Goal: Transaction & Acquisition: Purchase product/service

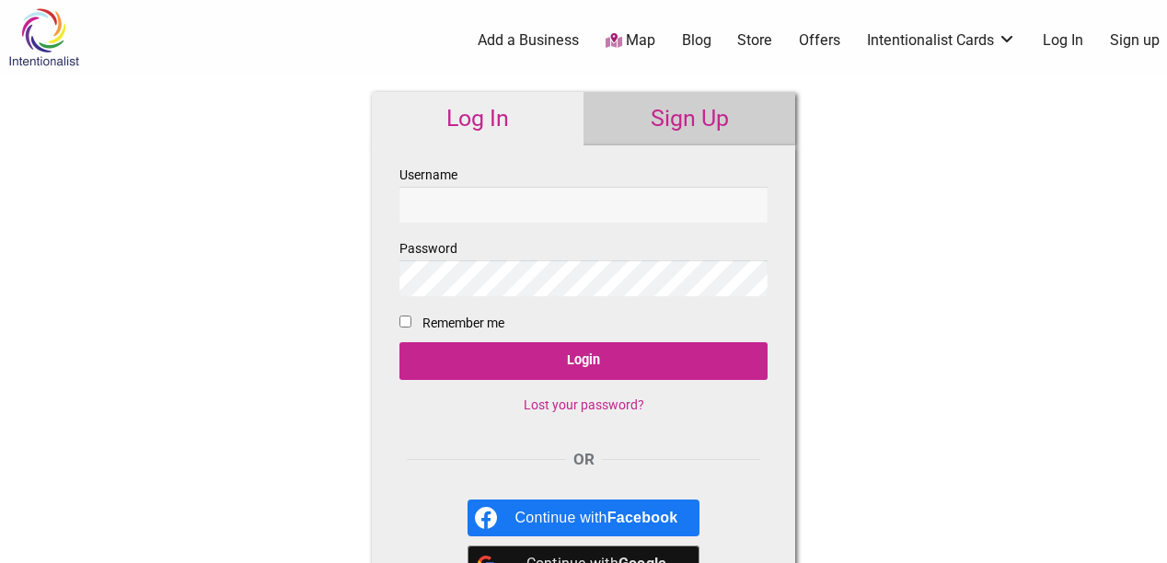
type input "[DEMOGRAPHIC_DATA].[PERSON_NAME]"
click at [407, 322] on input "Remember me" at bounding box center [405, 322] width 12 height 12
checkbox input "true"
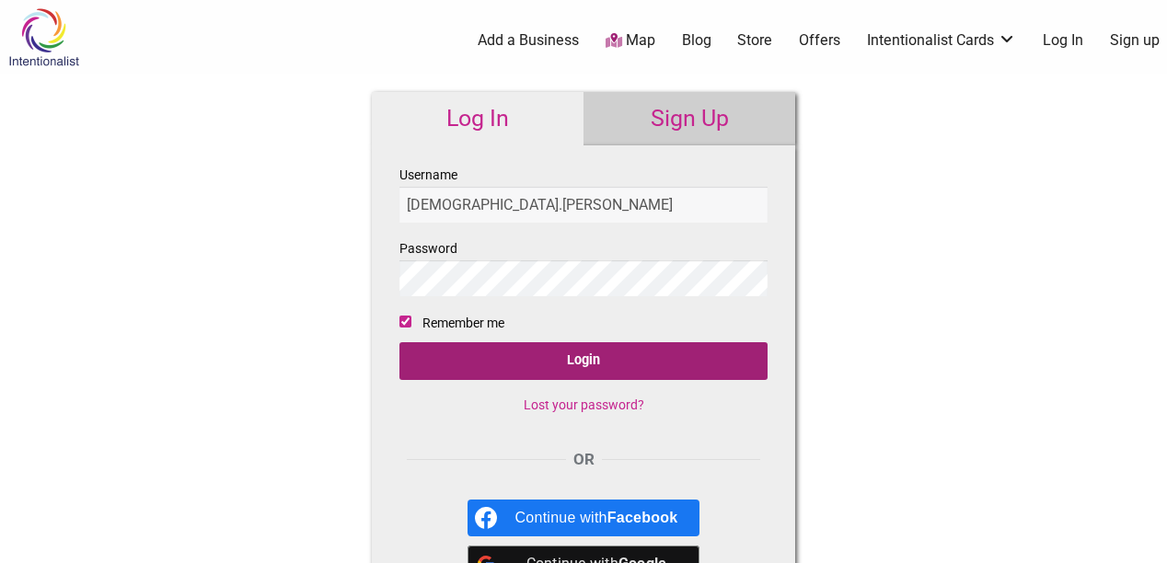
click at [576, 365] on input "Login" at bounding box center [583, 361] width 368 height 38
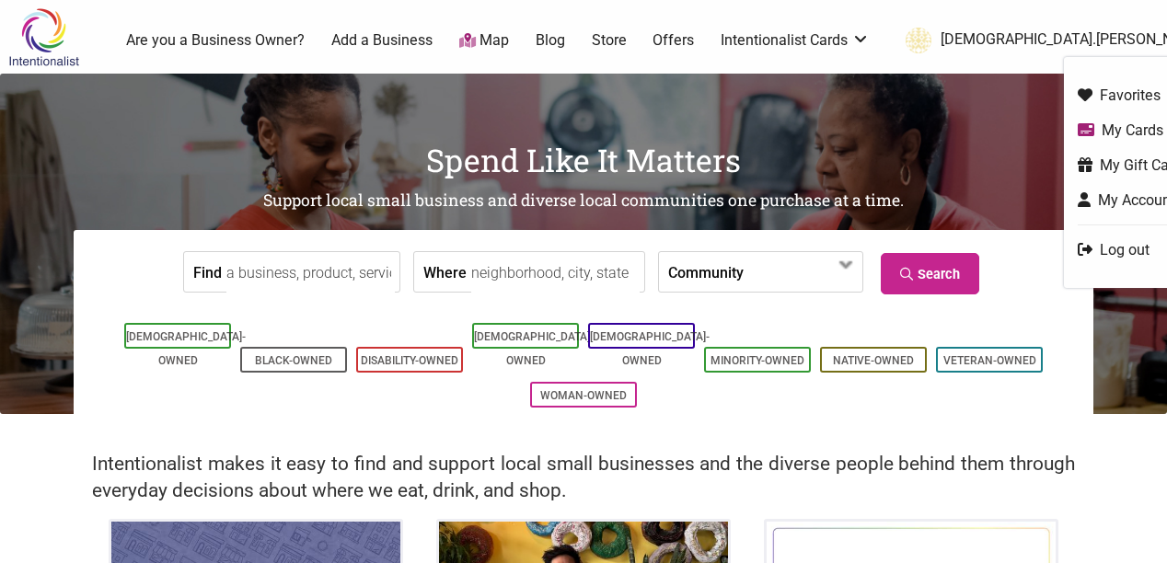
click at [1156, 36] on link "[DEMOGRAPHIC_DATA].[PERSON_NAME]" at bounding box center [1049, 40] width 306 height 33
click at [1083, 196] on link "My Account" at bounding box center [1132, 200] width 111 height 21
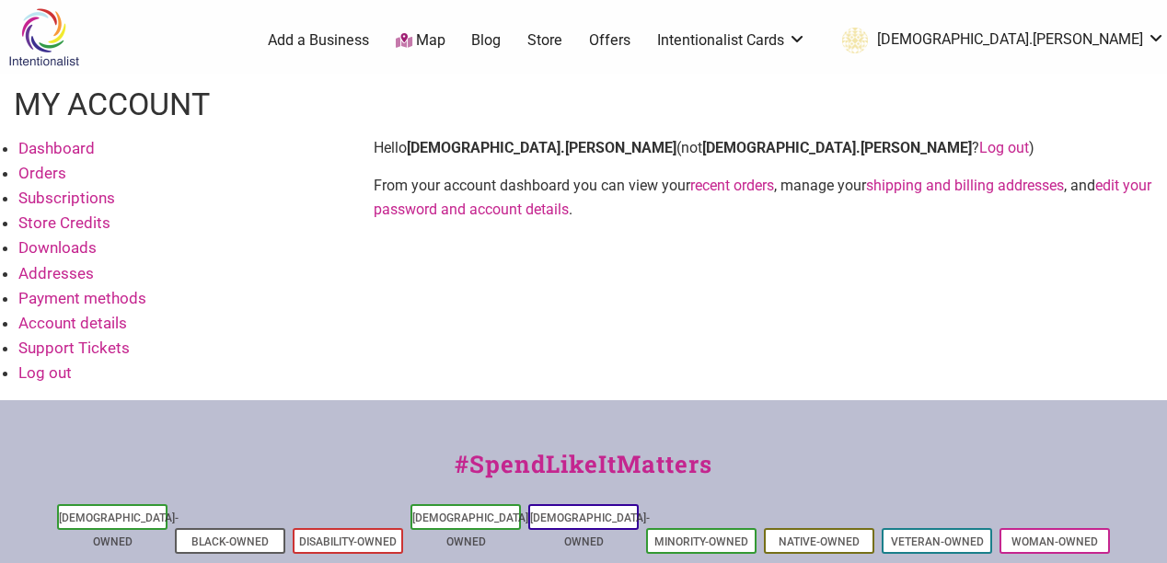
click at [74, 141] on link "Dashboard" at bounding box center [56, 148] width 76 height 18
click at [69, 150] on link "Dashboard" at bounding box center [56, 148] width 76 height 18
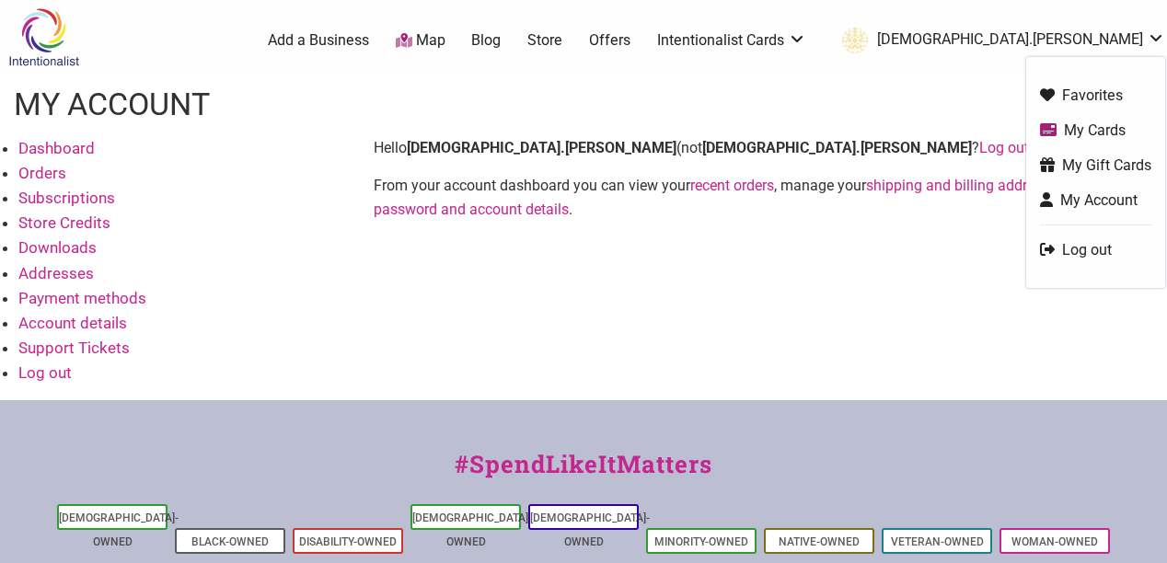
click at [1077, 134] on link "My Cards" at bounding box center [1095, 130] width 111 height 21
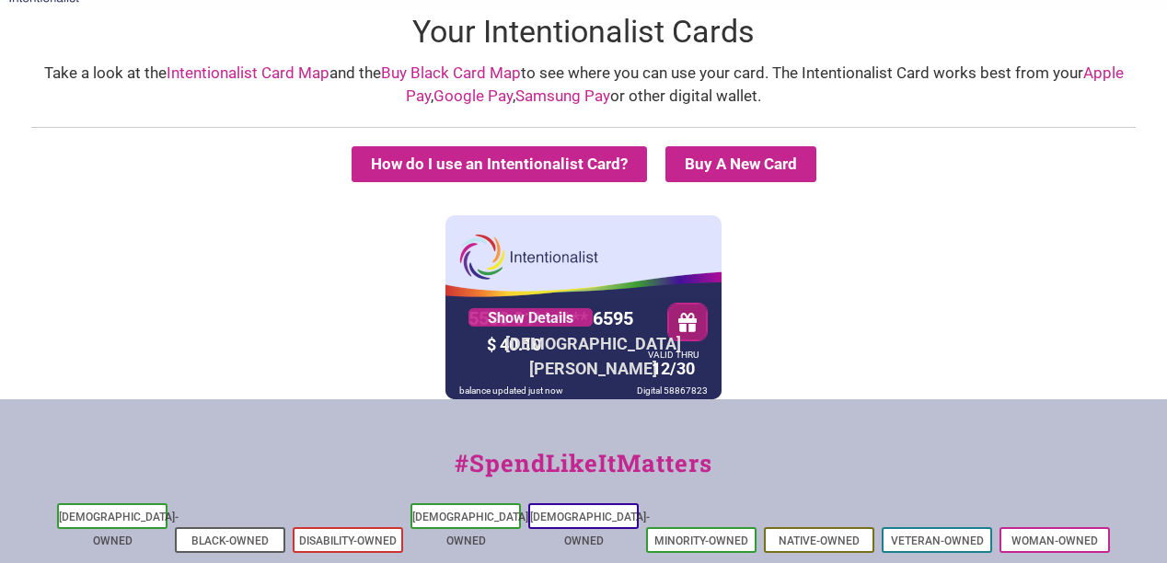
scroll to position [64, 0]
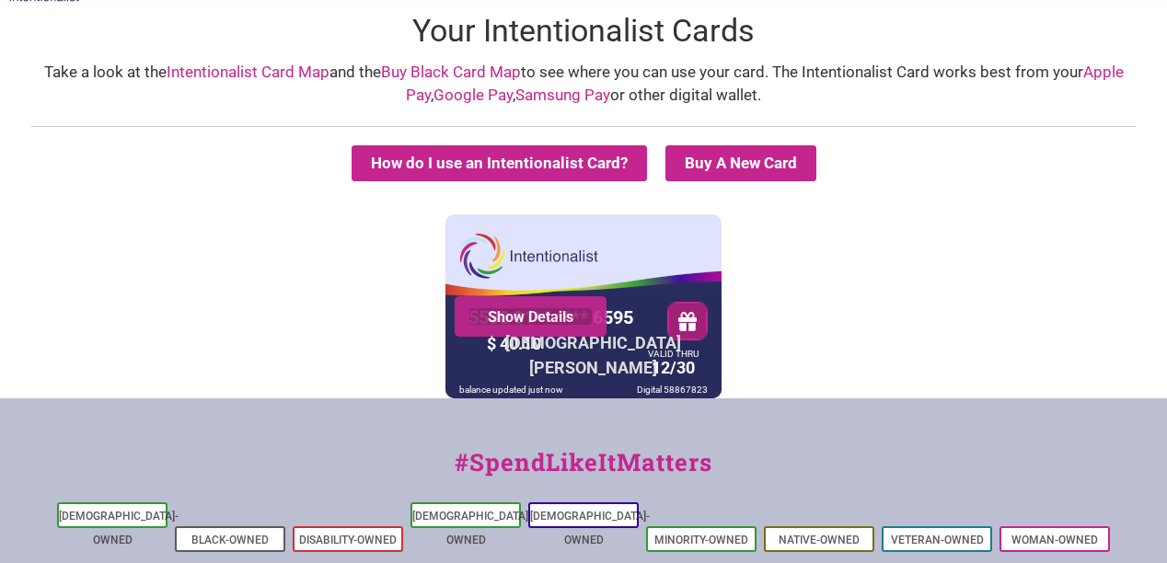
click at [536, 312] on link "Show Details" at bounding box center [530, 316] width 124 height 18
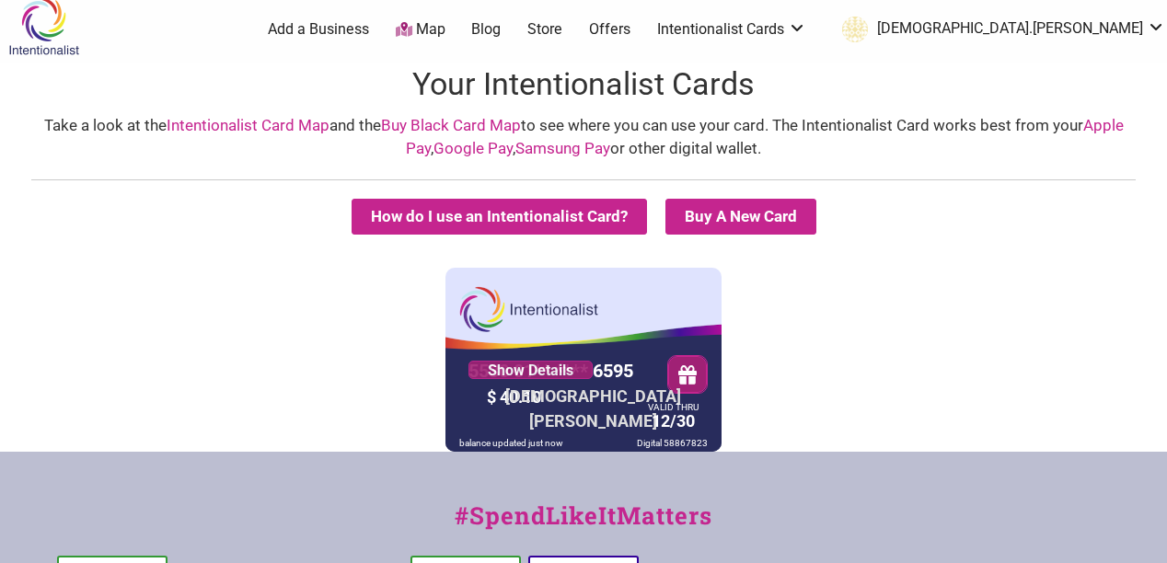
scroll to position [0, 0]
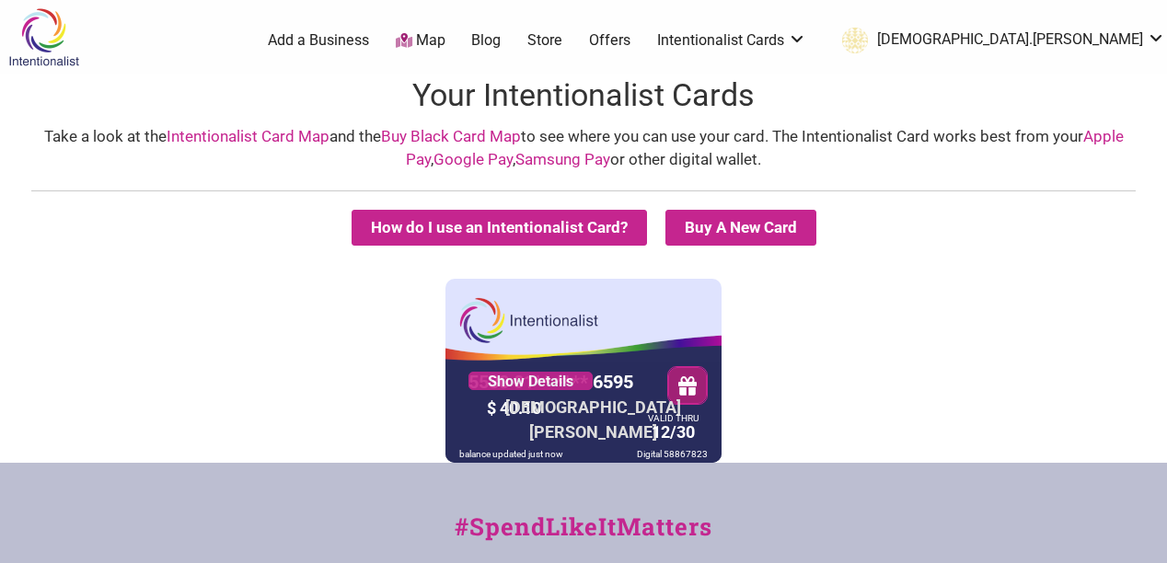
click at [562, 36] on link "Store" at bounding box center [544, 40] width 35 height 20
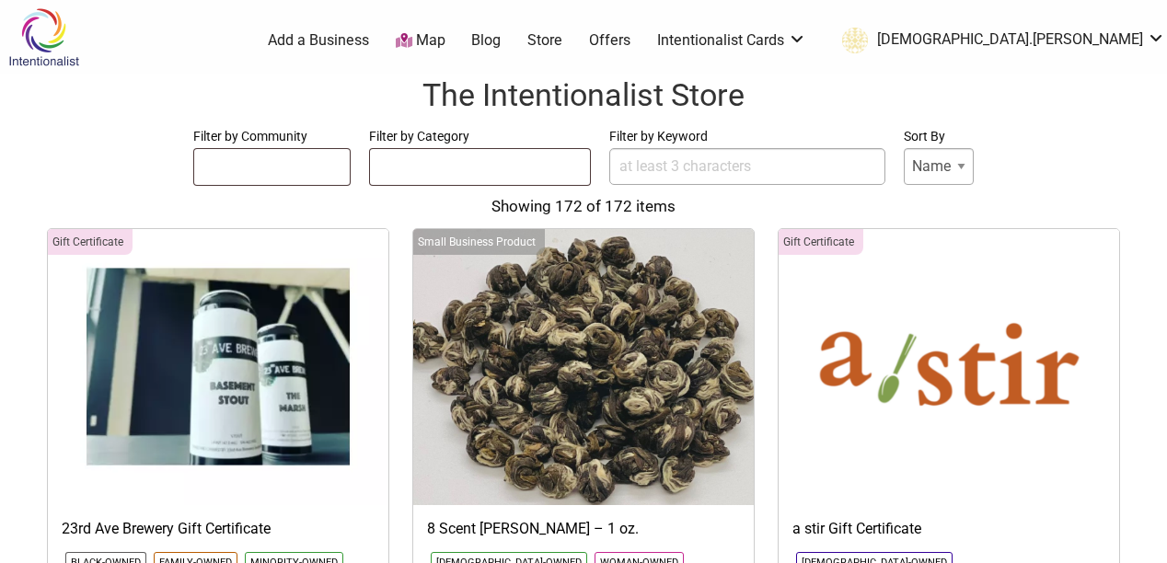
select select
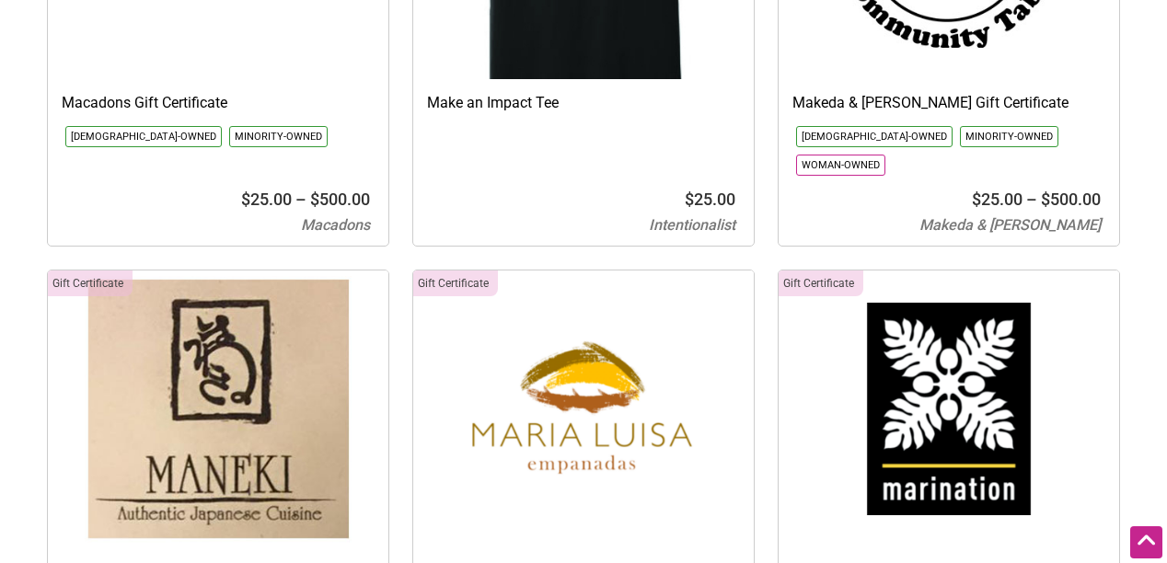
scroll to position [13252, 0]
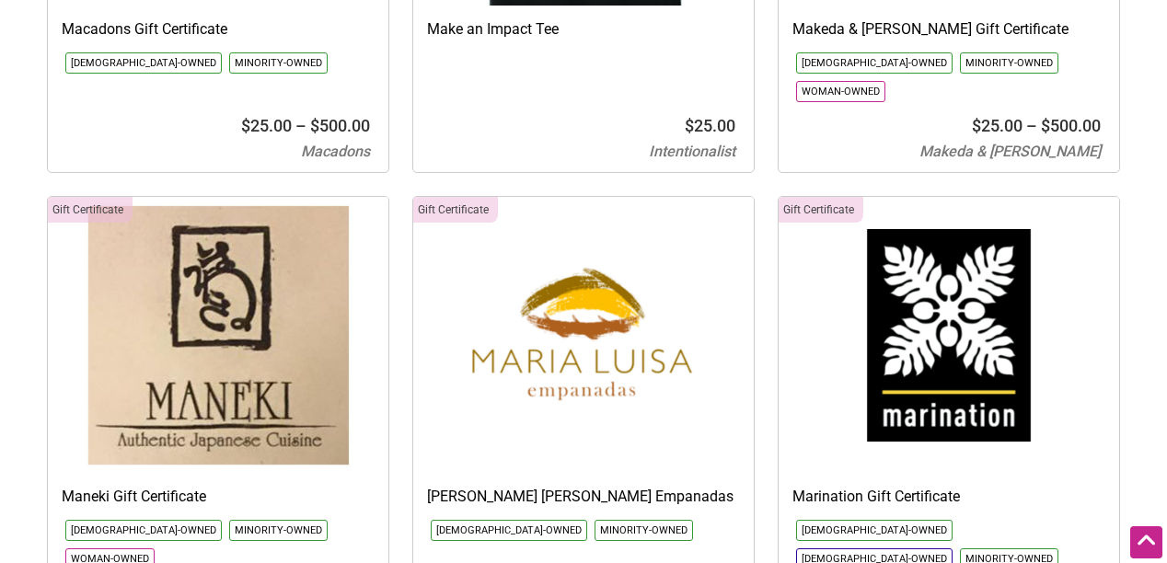
click at [149, 270] on img at bounding box center [218, 335] width 340 height 276
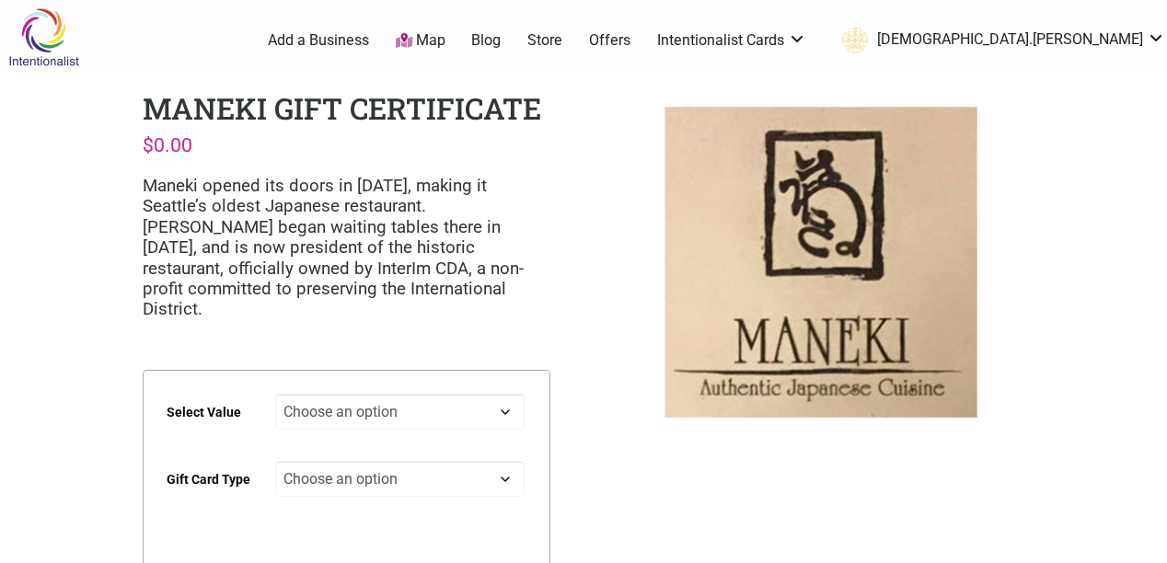
click at [506, 394] on select "Choose an option $25 $50 $100 $200 $500" at bounding box center [400, 412] width 250 height 36
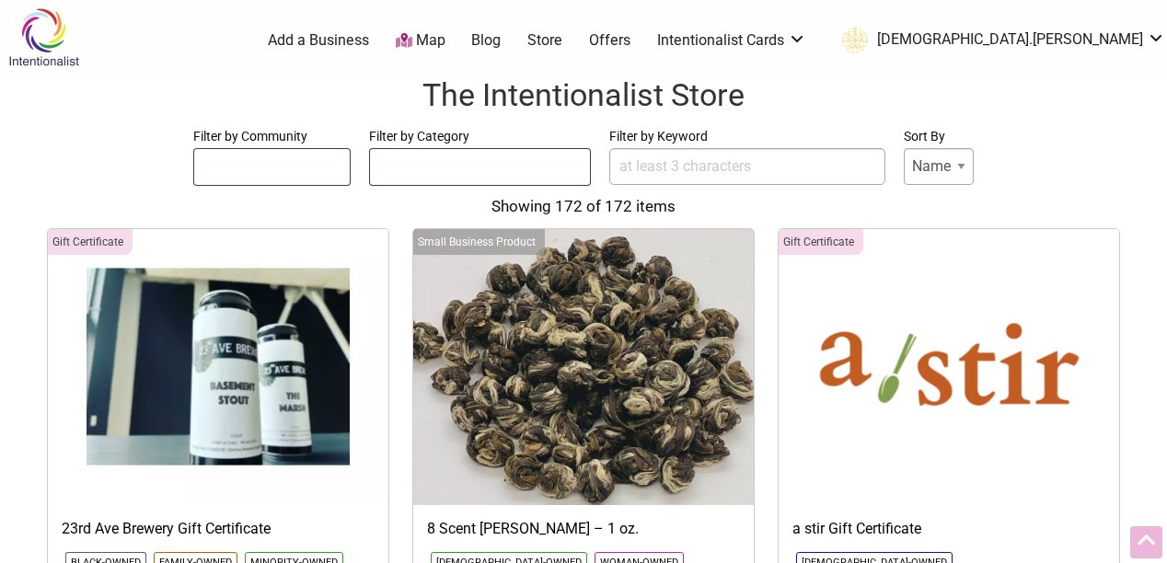
select select
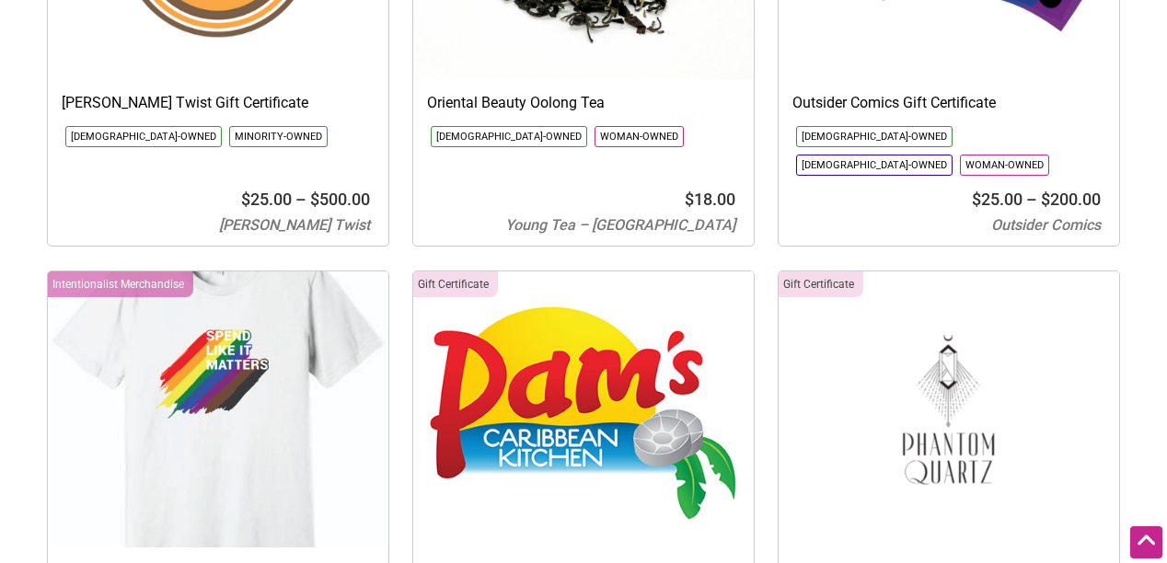
scroll to position [17461, 0]
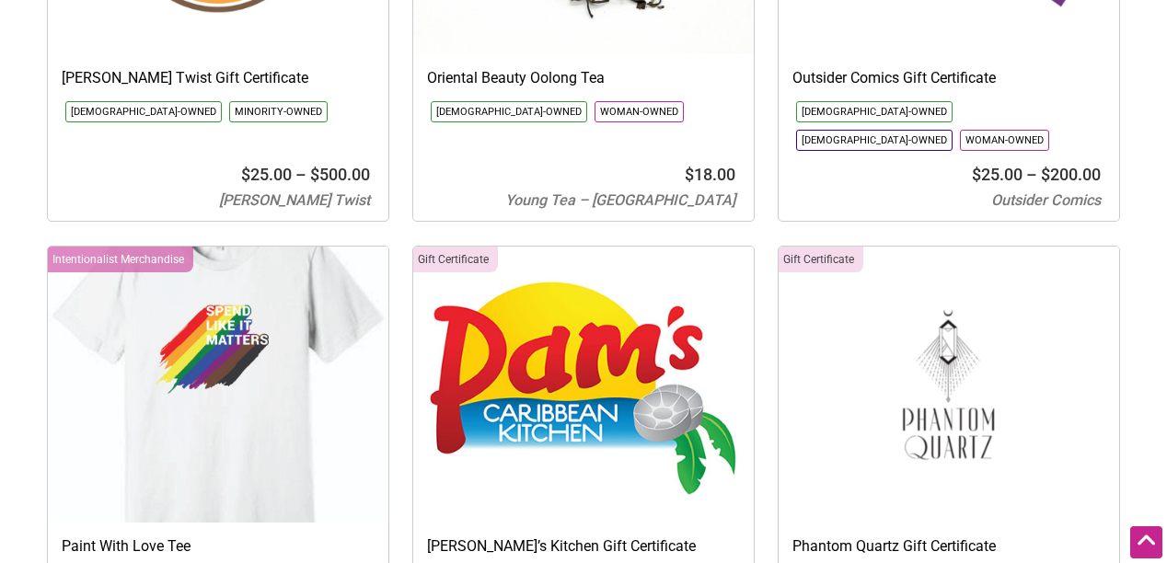
click at [564, 264] on img at bounding box center [583, 385] width 340 height 276
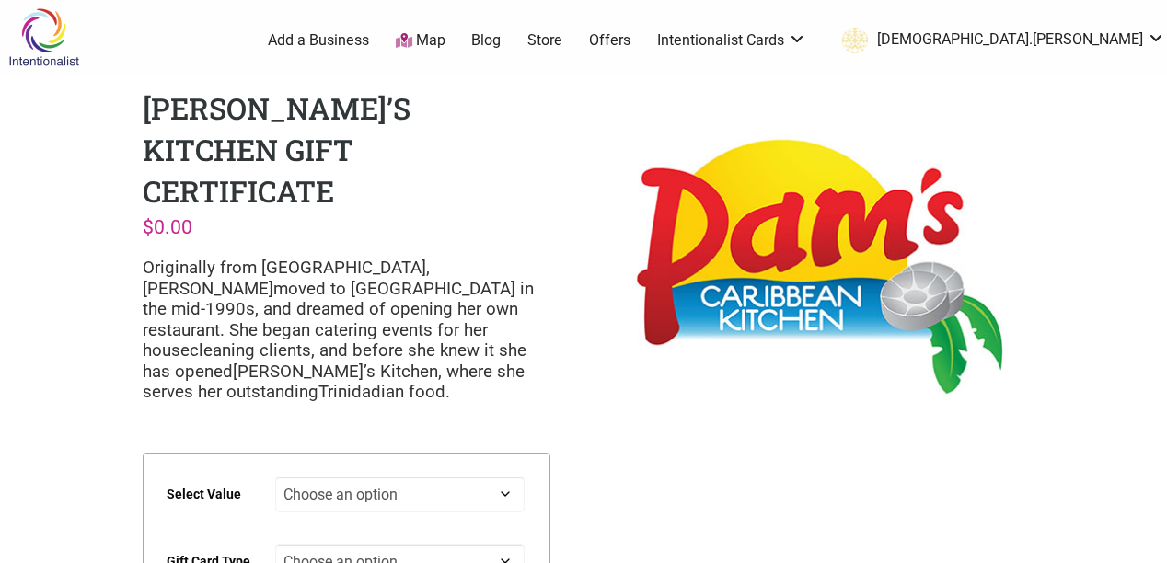
click at [503, 477] on select "Choose an option $25 $50 $100 $200 $500" at bounding box center [400, 495] width 250 height 36
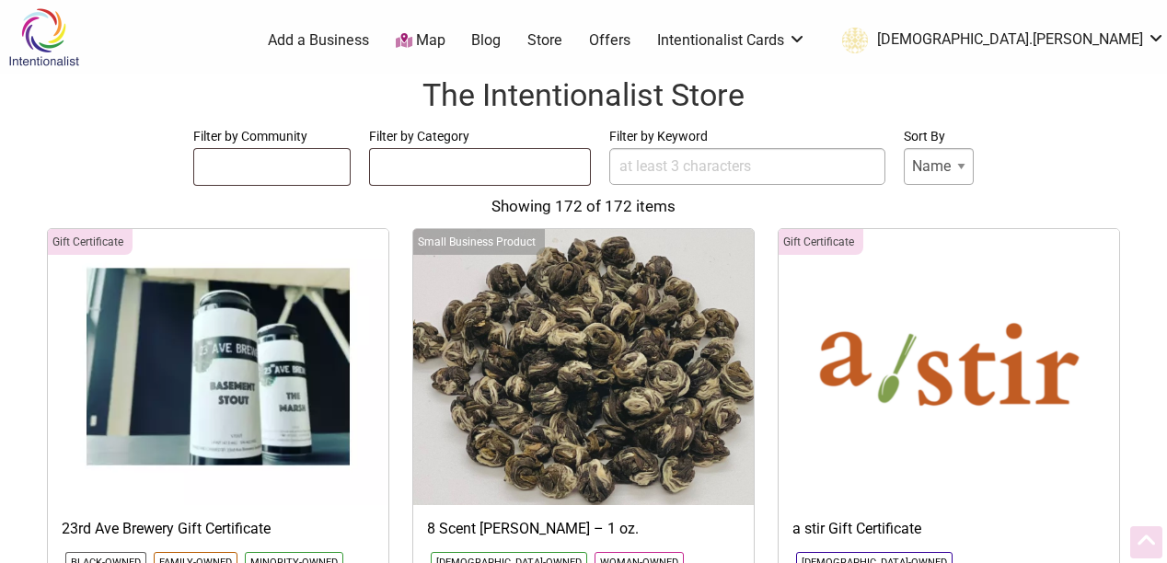
select select
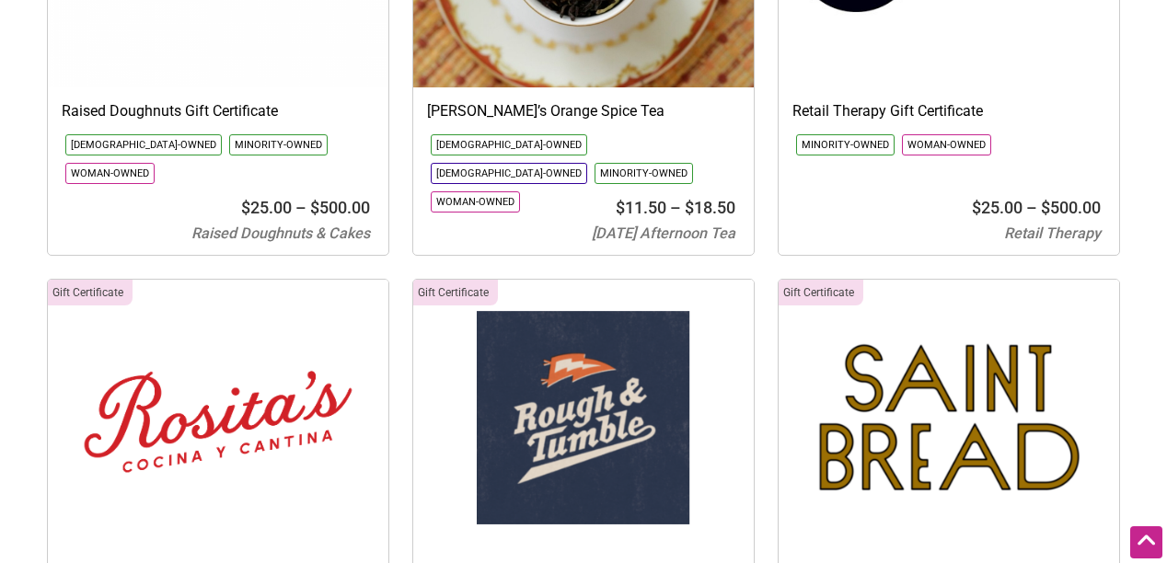
scroll to position [19828, 0]
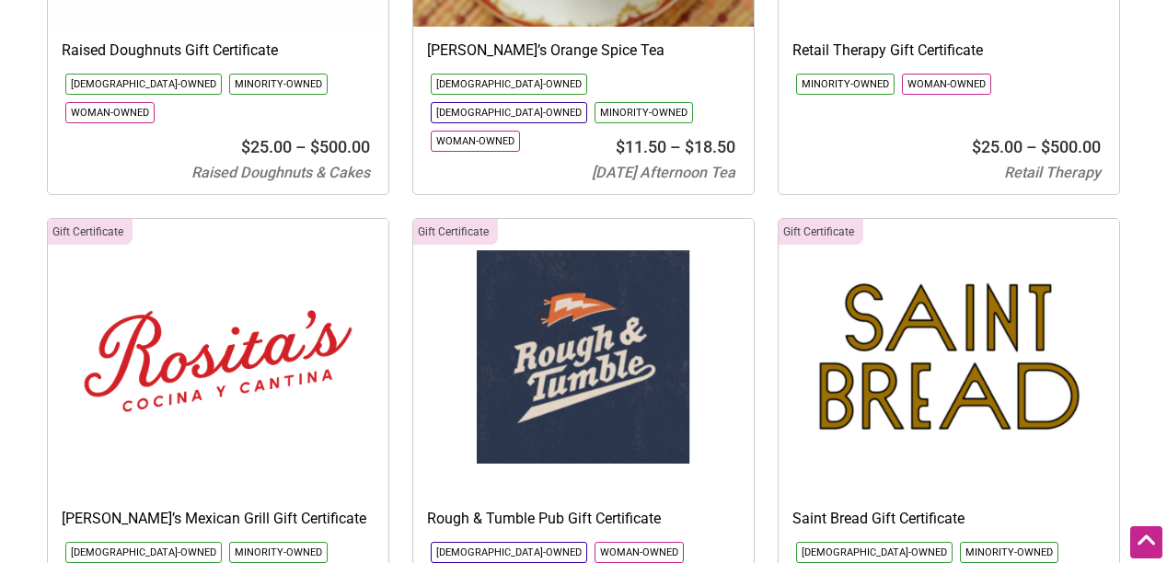
click at [973, 268] on img at bounding box center [948, 357] width 340 height 276
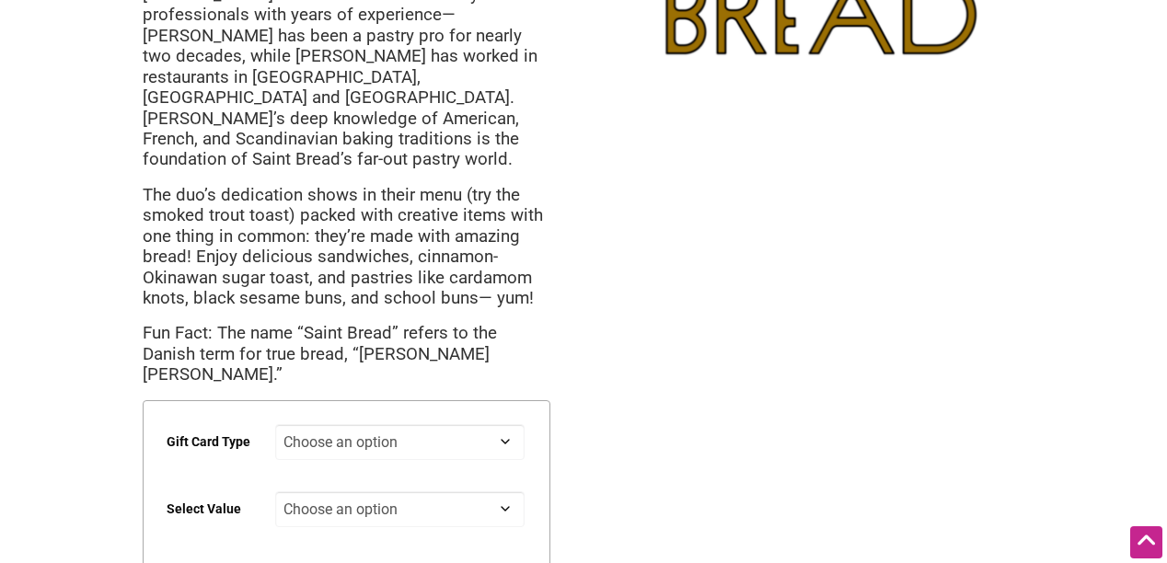
scroll to position [298, 0]
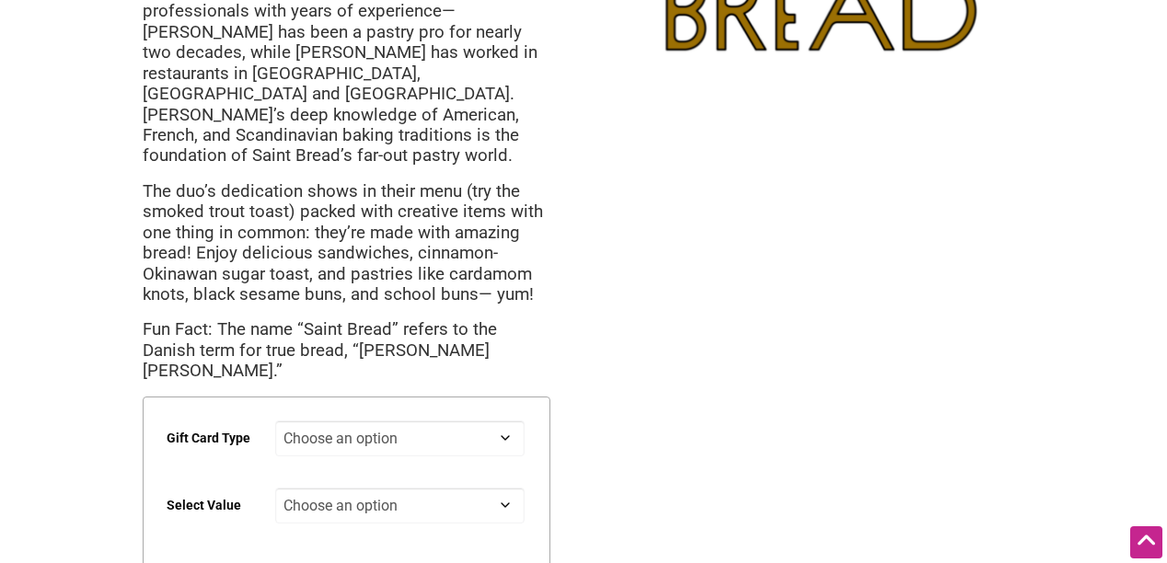
click at [507, 420] on select "Choose an option Digital Physical" at bounding box center [400, 438] width 250 height 36
click at [275, 420] on select "Choose an option Digital Physical" at bounding box center [400, 438] width 250 height 36
select select "Digital"
click at [504, 488] on select "Choose an option $25 $50 $100 $200 $500" at bounding box center [400, 506] width 250 height 36
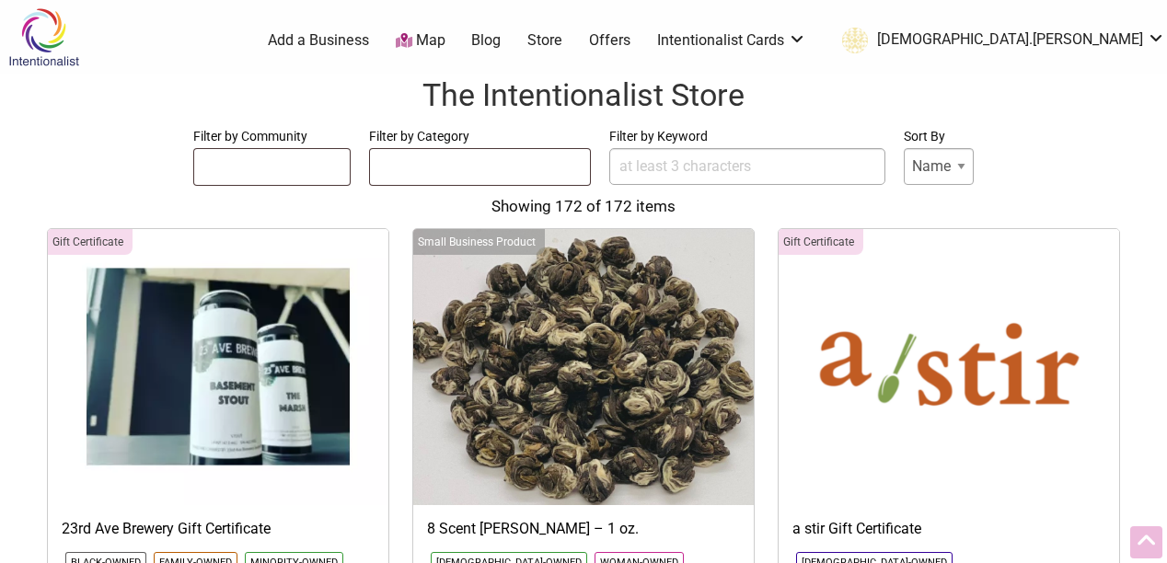
select select
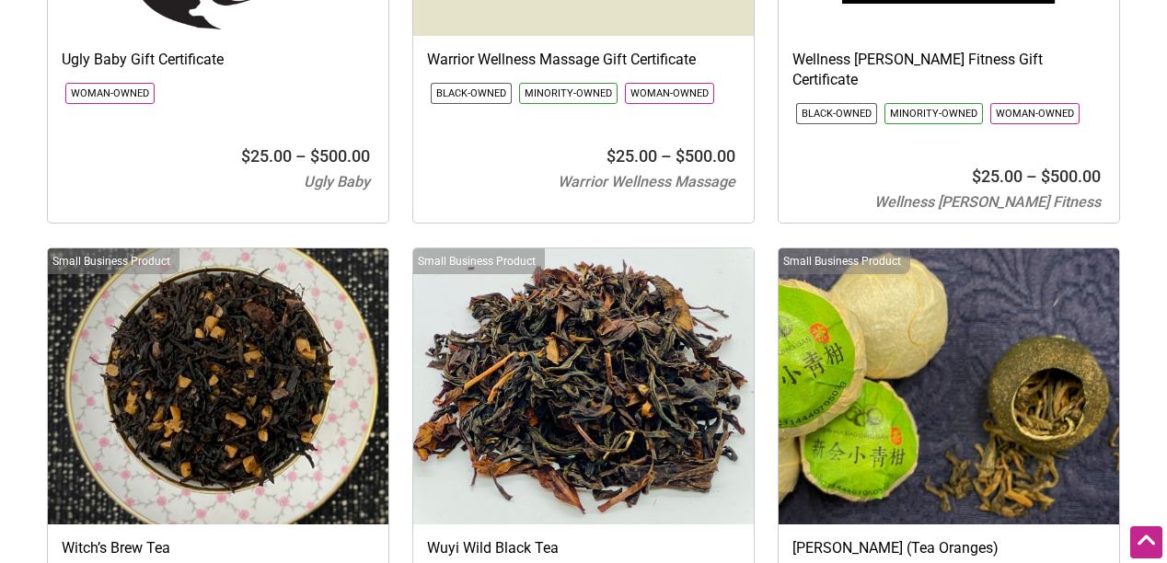
scroll to position [25913, 0]
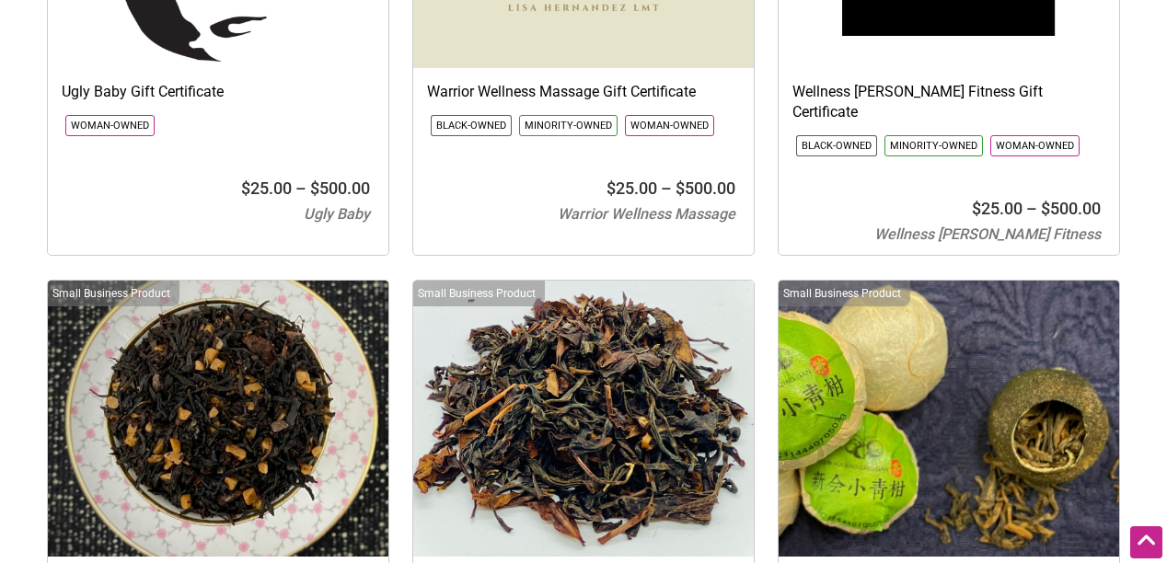
click at [166, 281] on img at bounding box center [218, 419] width 340 height 276
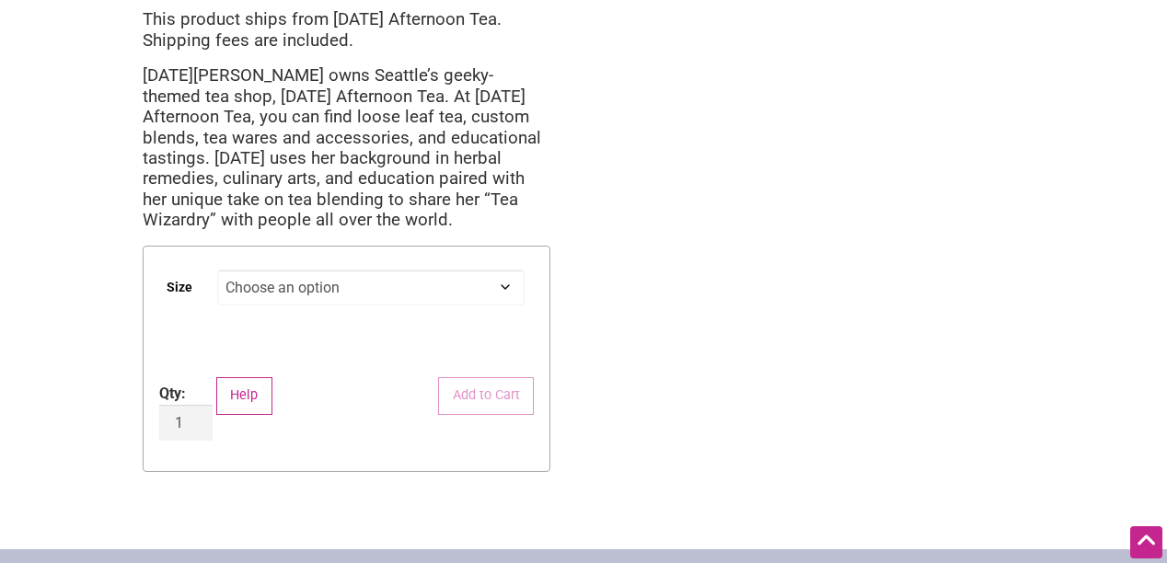
scroll to position [570, 0]
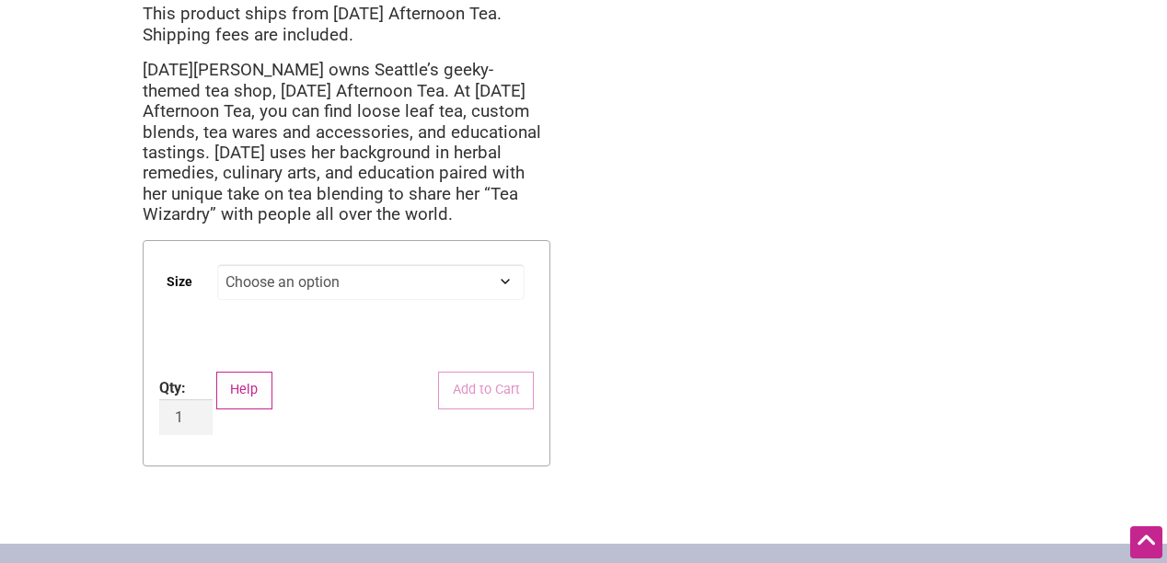
click at [502, 282] on select "Choose an option 1 oz 2 oz" at bounding box center [370, 282] width 307 height 36
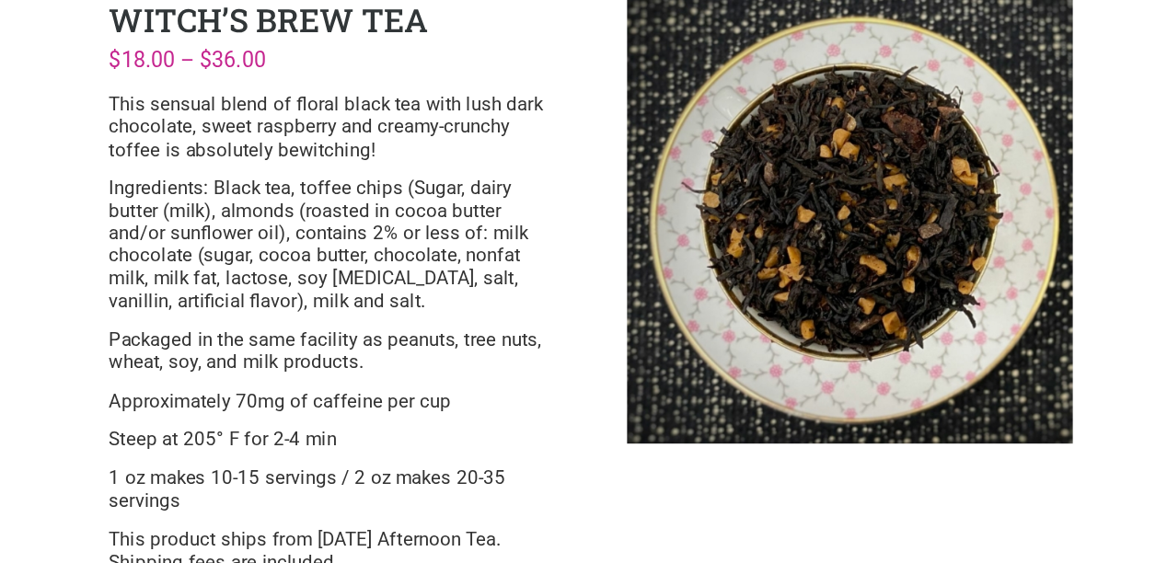
scroll to position [36, 0]
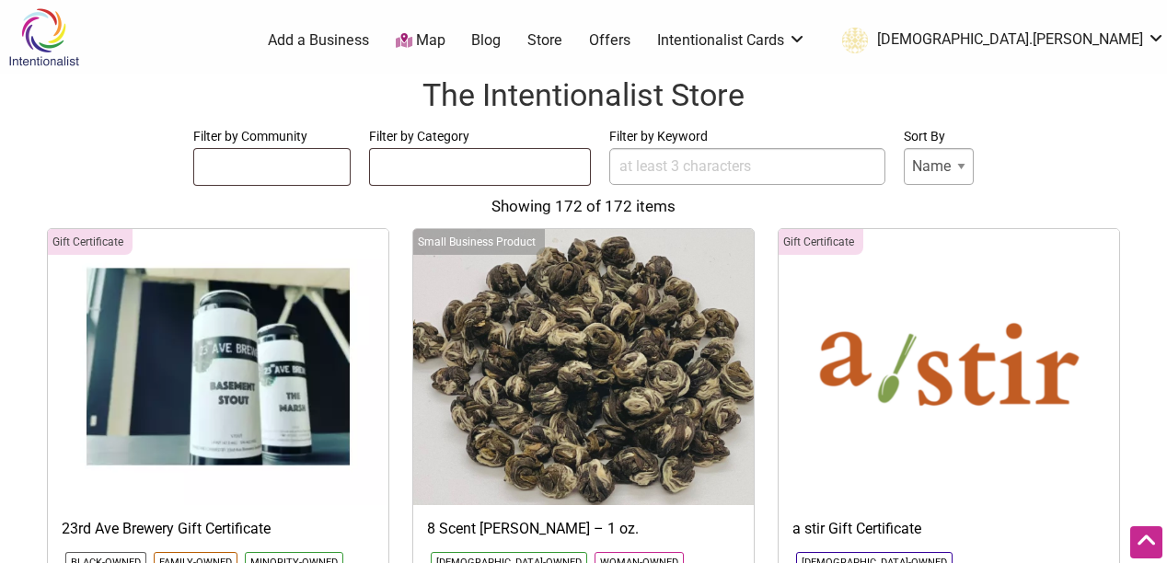
select select
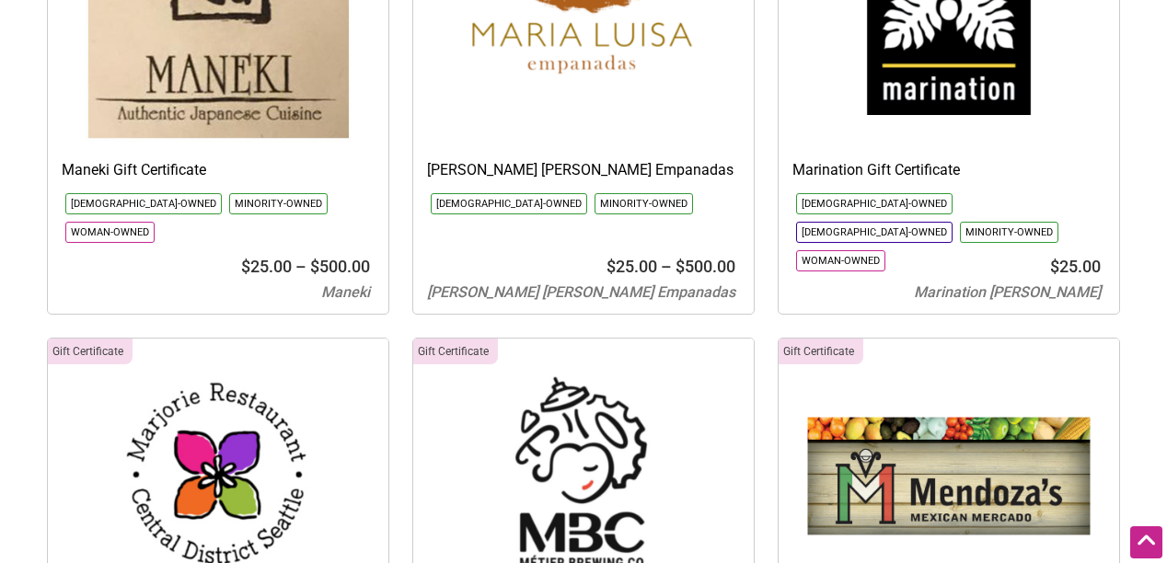
scroll to position [13157, 0]
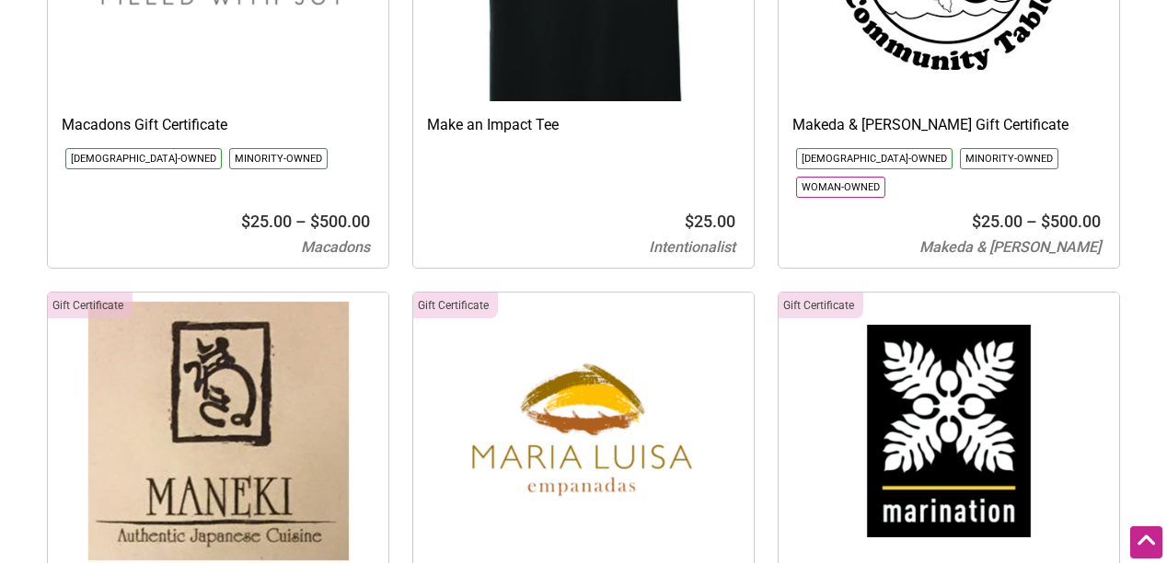
click at [237, 294] on img at bounding box center [218, 431] width 340 height 276
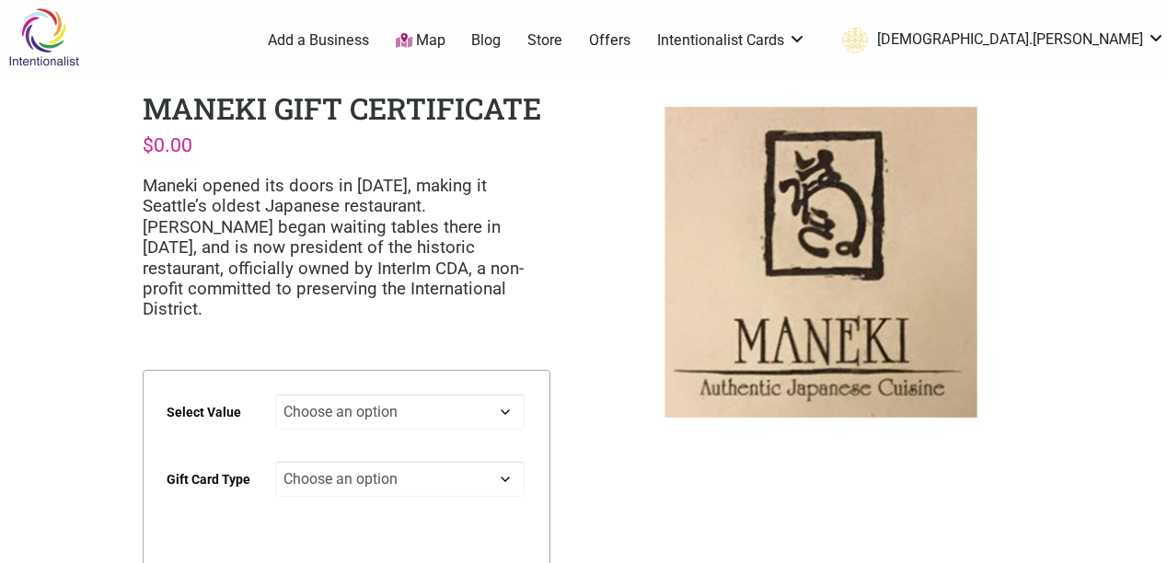
click at [507, 461] on select "Choose an option Physical" at bounding box center [400, 479] width 250 height 36
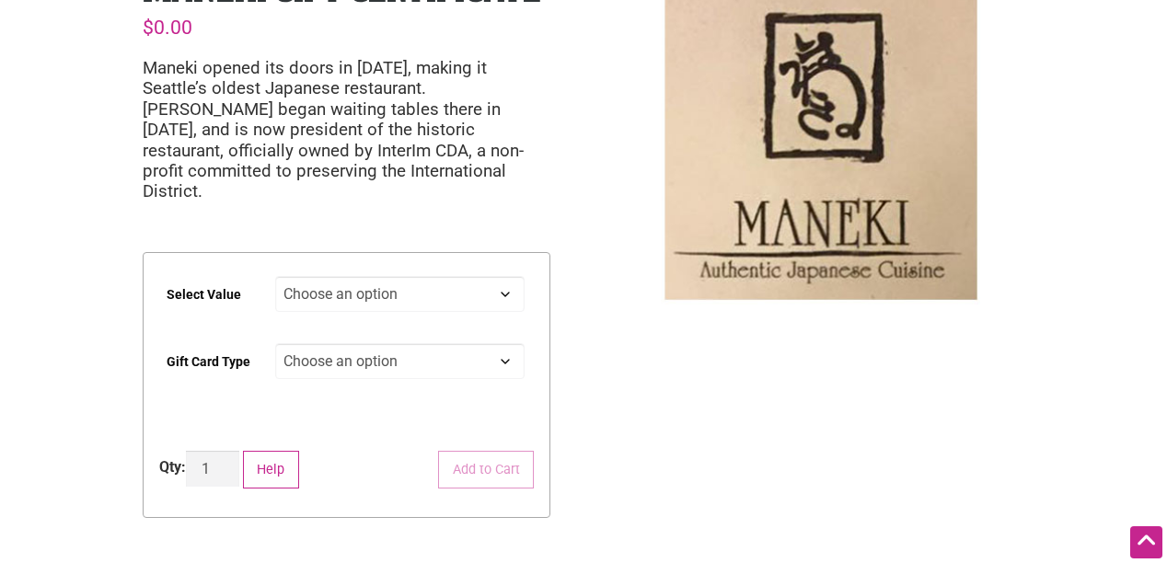
scroll to position [116, 0]
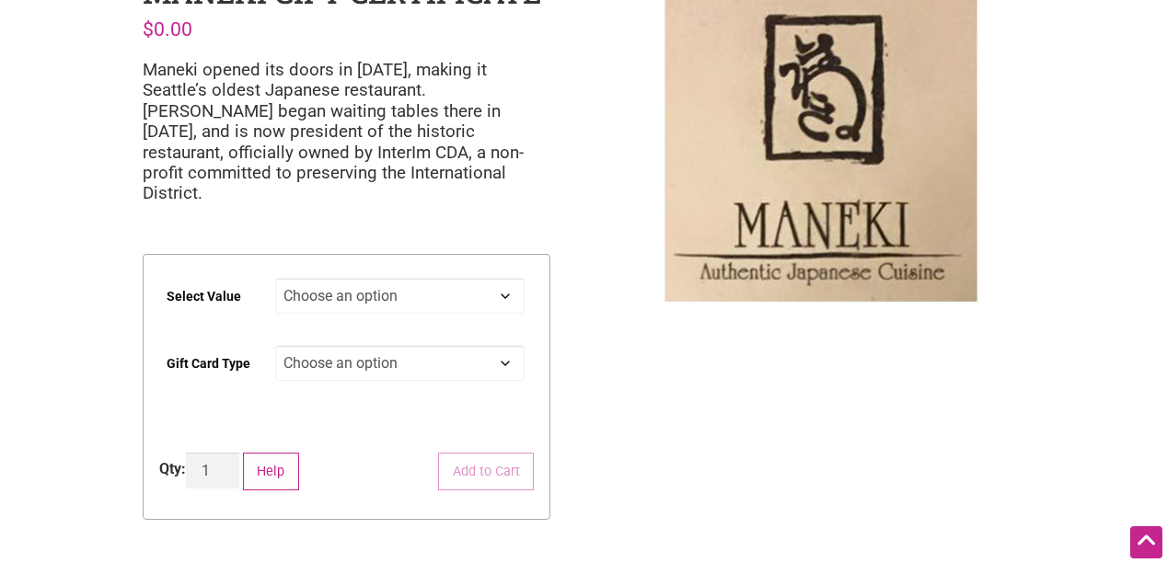
click at [507, 345] on select "Choose an option Physical" at bounding box center [400, 363] width 250 height 36
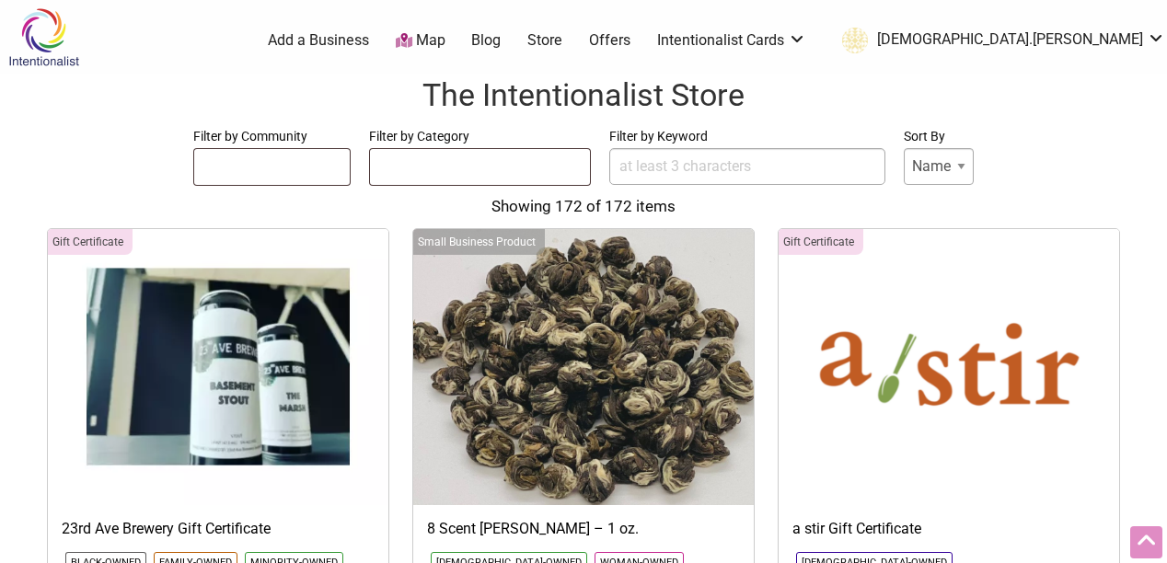
select select
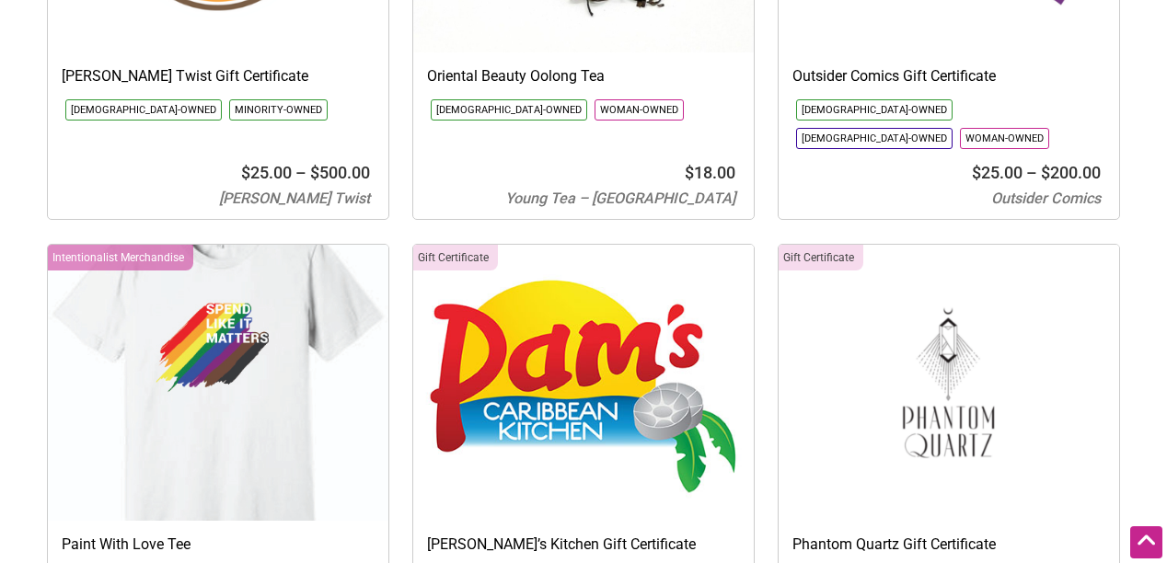
scroll to position [17495, 0]
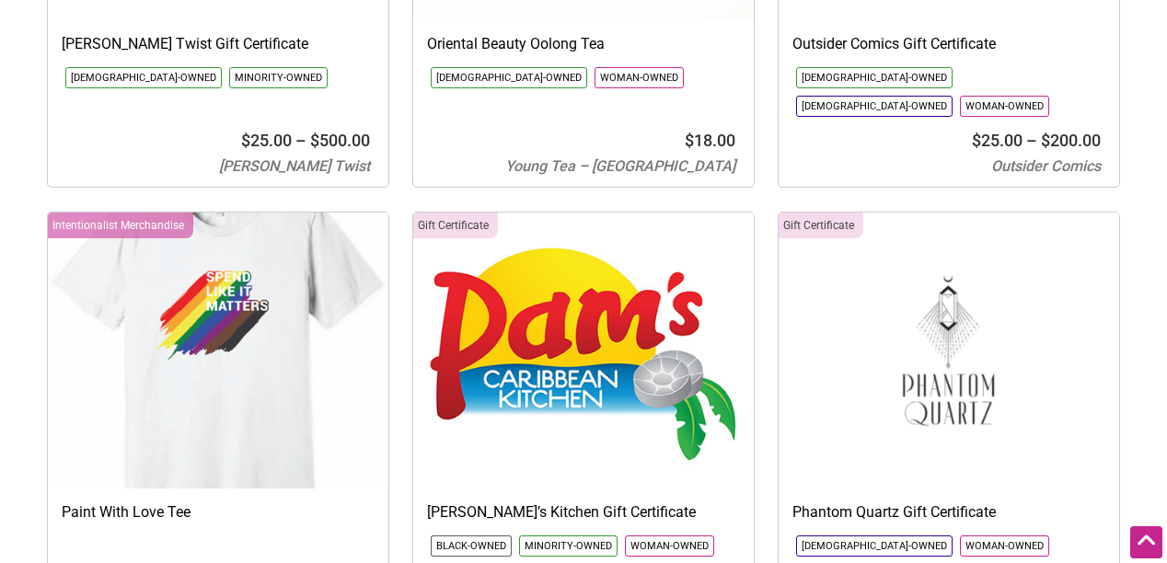
click at [544, 213] on img at bounding box center [583, 351] width 340 height 276
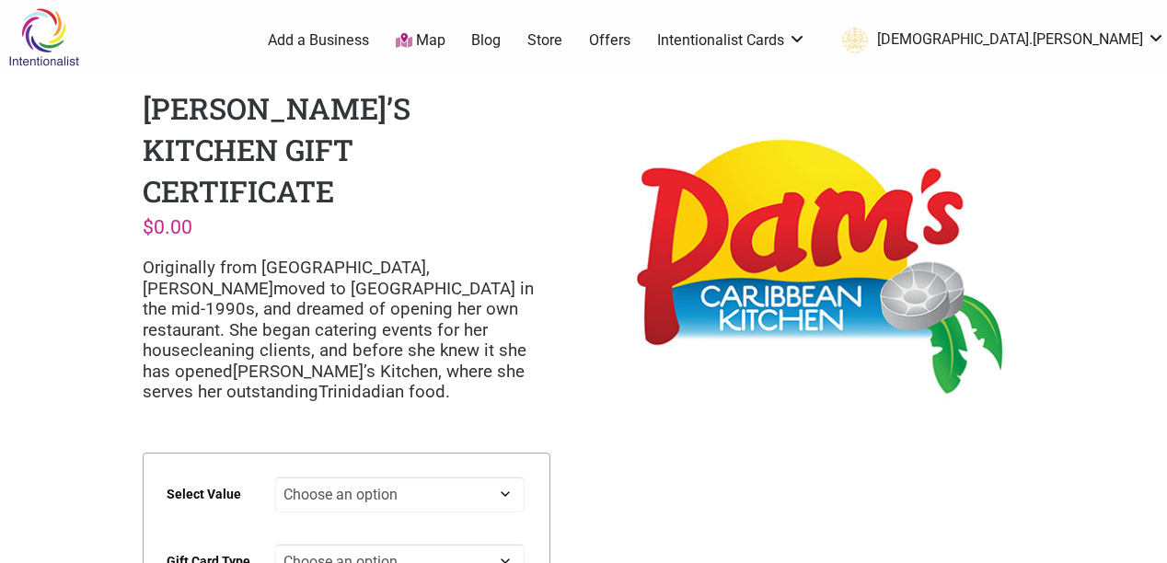
click at [502, 544] on select "Choose an option Physical" at bounding box center [400, 562] width 250 height 36
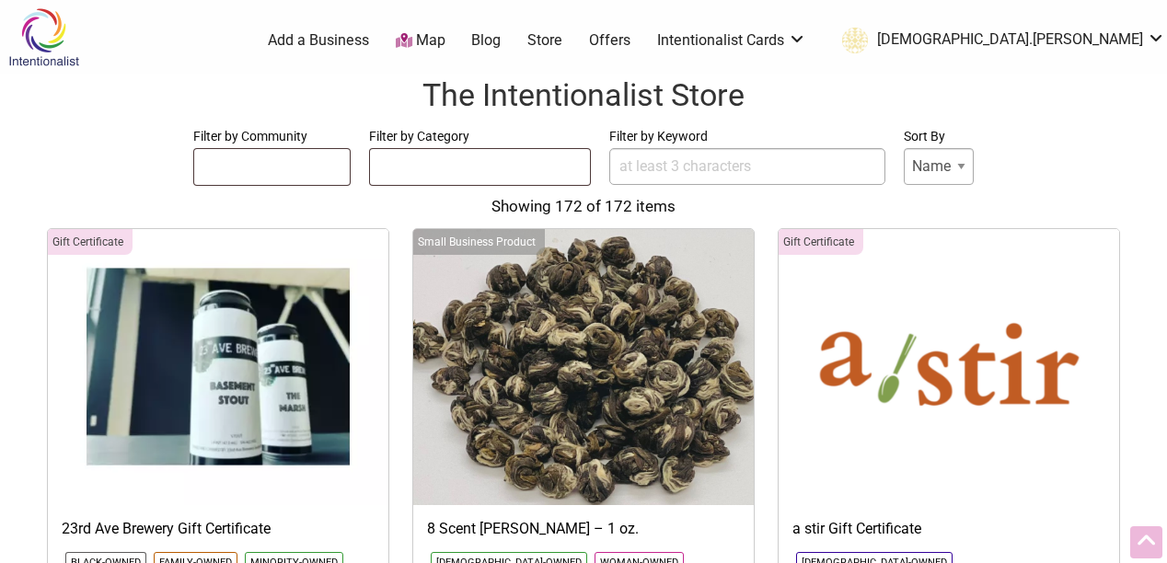
select select
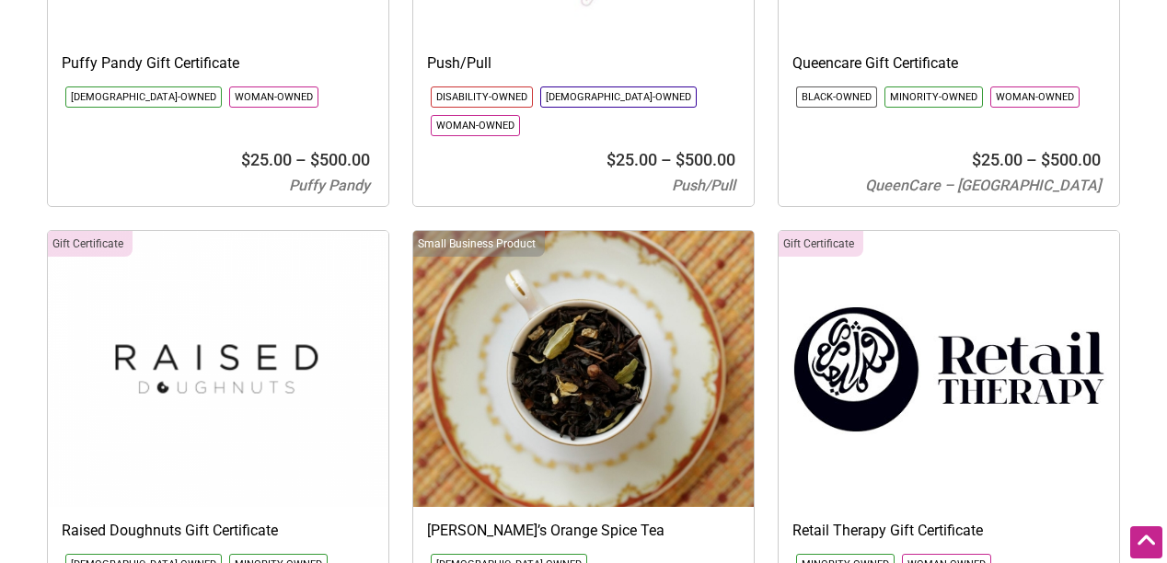
scroll to position [19385, 0]
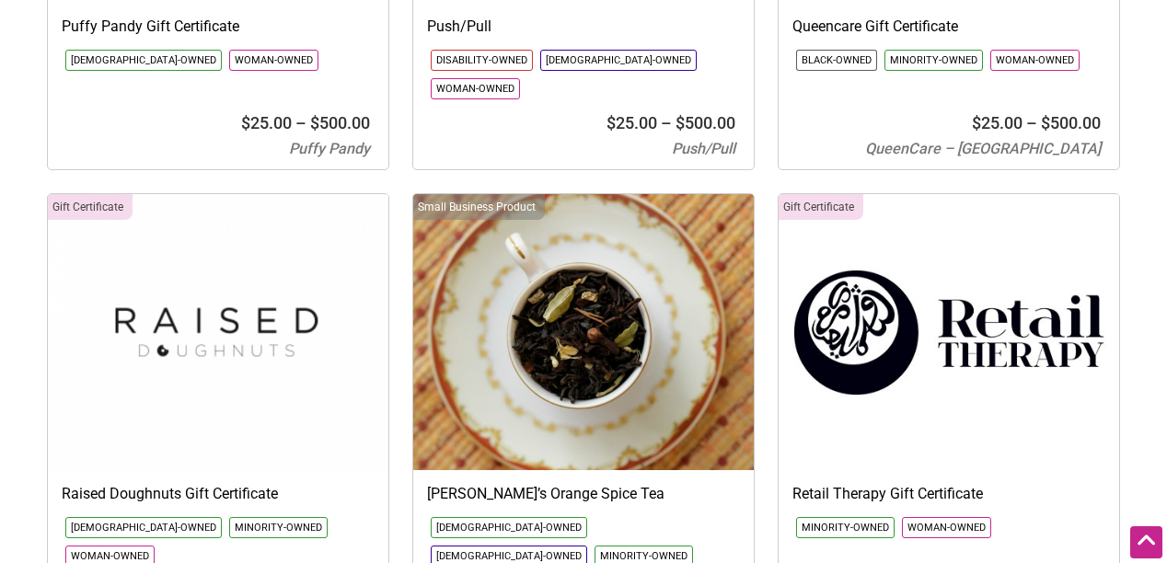
click at [590, 248] on img at bounding box center [583, 332] width 340 height 276
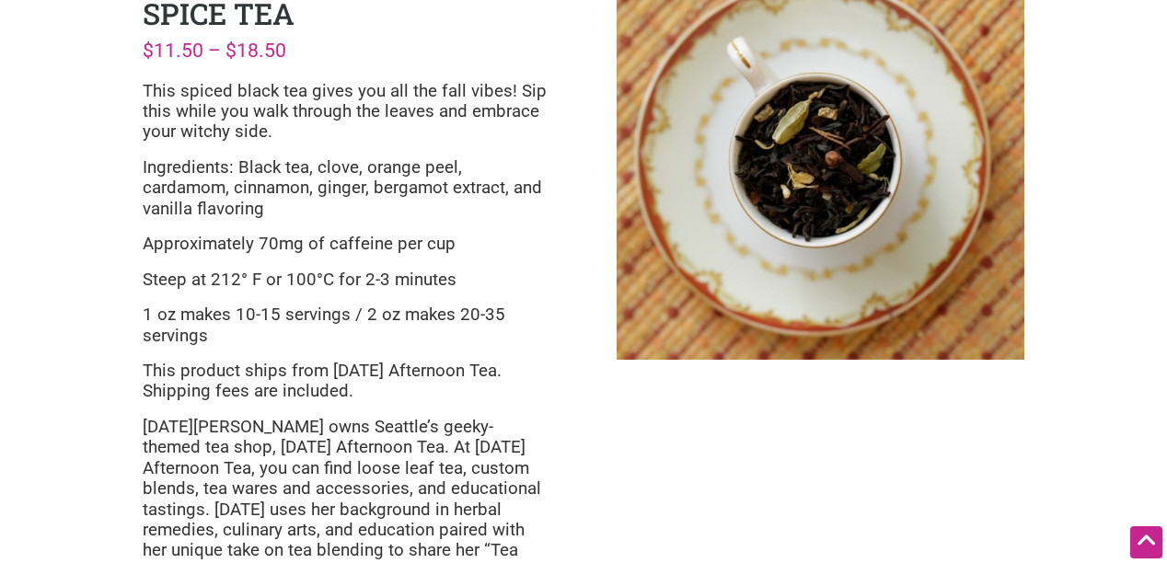
scroll to position [129, 0]
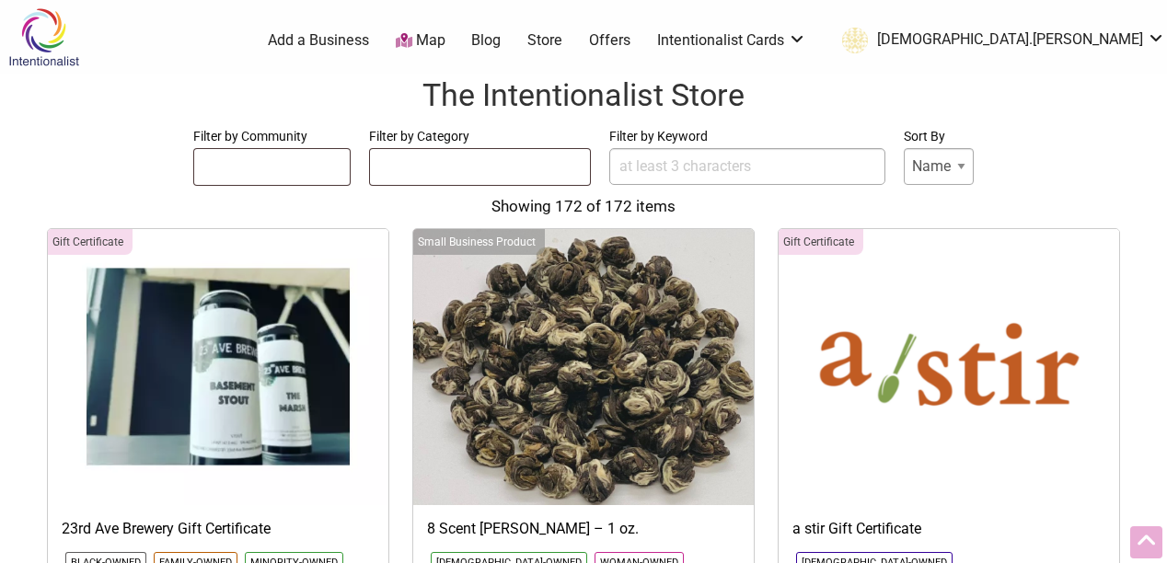
select select
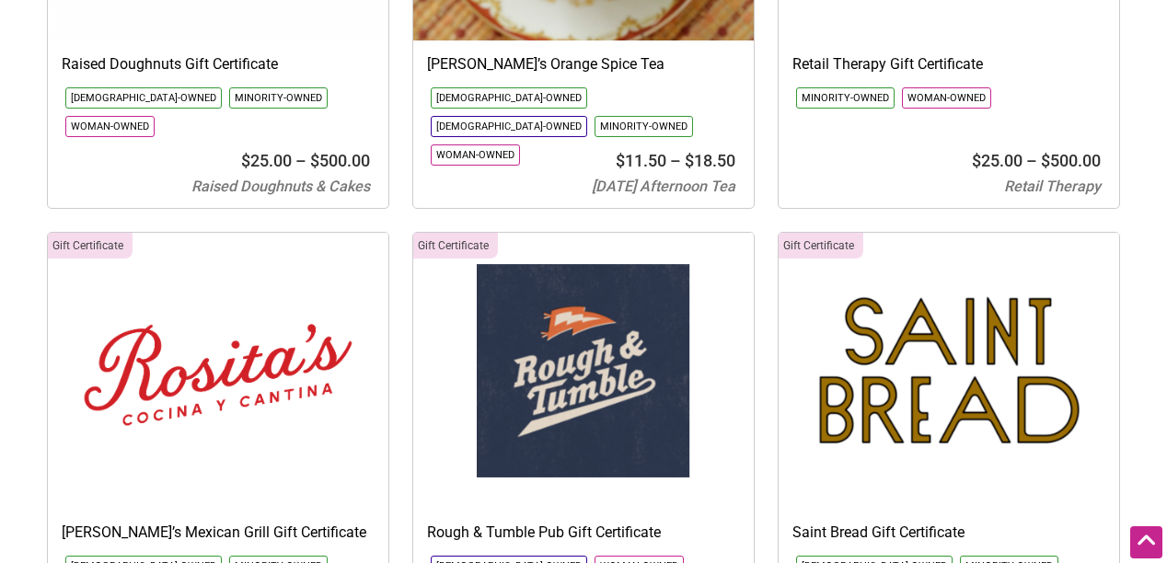
scroll to position [19851, 0]
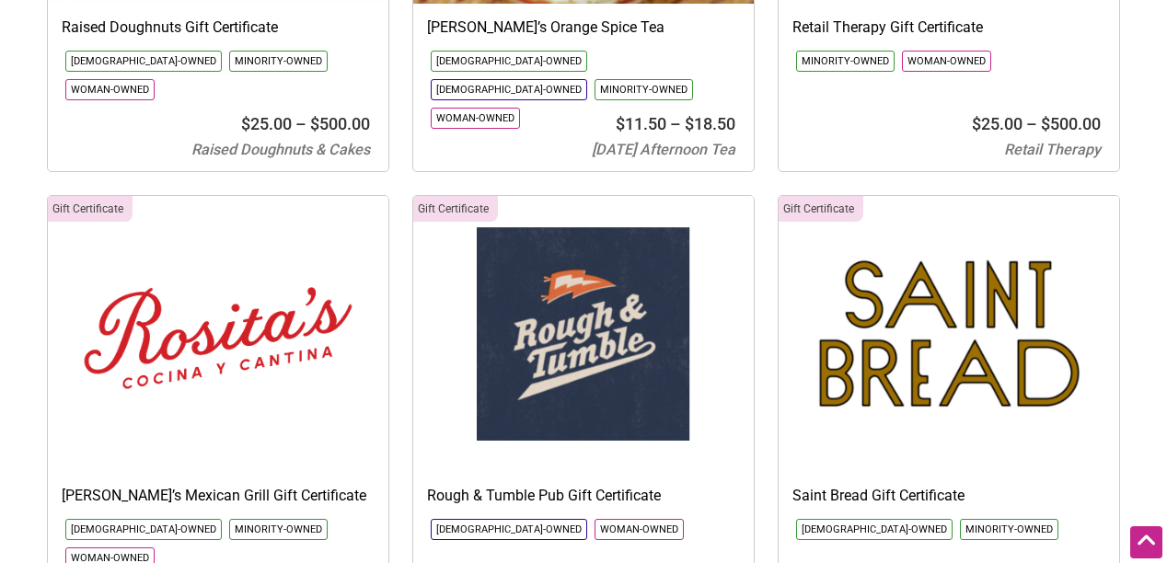
click at [1003, 209] on img at bounding box center [948, 334] width 340 height 276
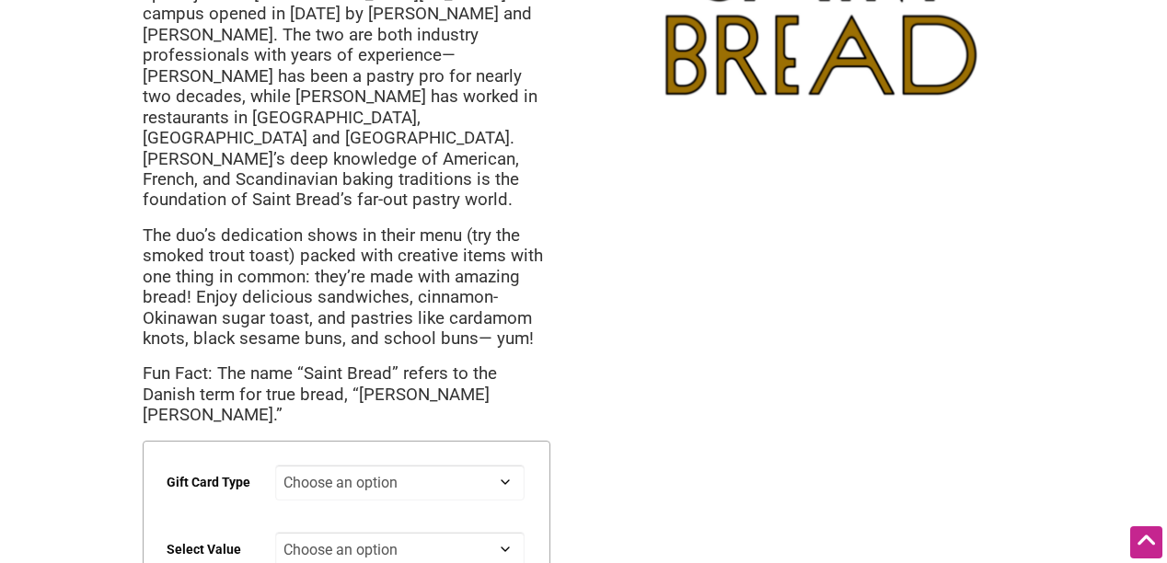
scroll to position [262, 0]
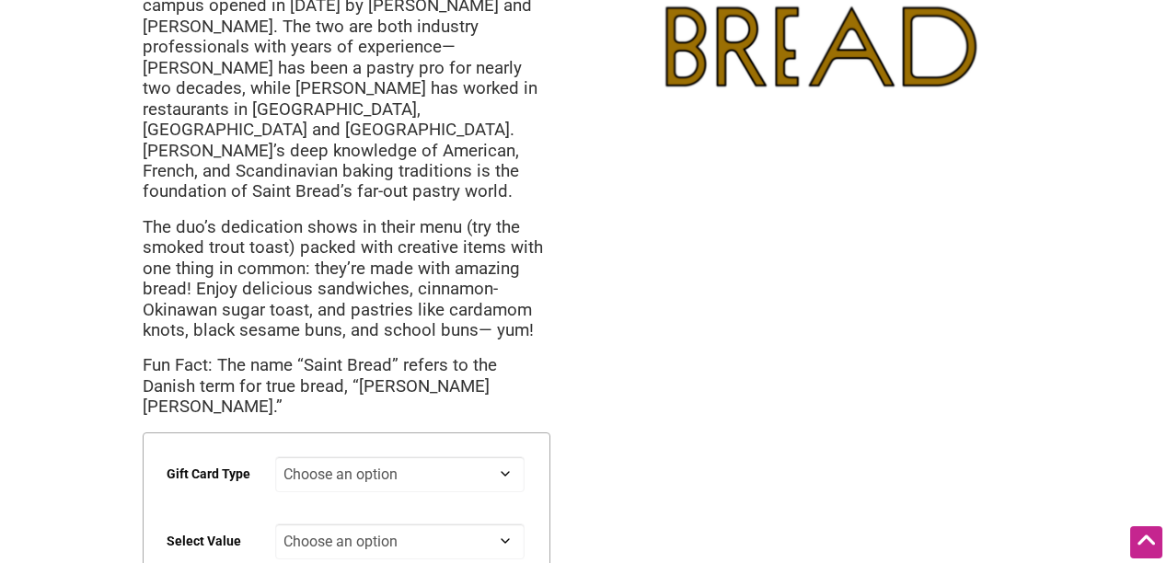
click at [504, 524] on select "Choose an option $25 $50 $100 $200 $500" at bounding box center [400, 542] width 250 height 36
click at [653, 430] on div "Intentionalist Spend like it matters 0 Add a Business Map Blog Store Offers Int…" at bounding box center [583, 488] width 1167 height 1500
click at [502, 456] on select "Choose an option Digital Physical" at bounding box center [400, 474] width 250 height 36
click at [697, 368] on div "Intentionalist Spend like it matters 0 Add a Business Map Blog Store Offers Int…" at bounding box center [583, 488] width 1167 height 1500
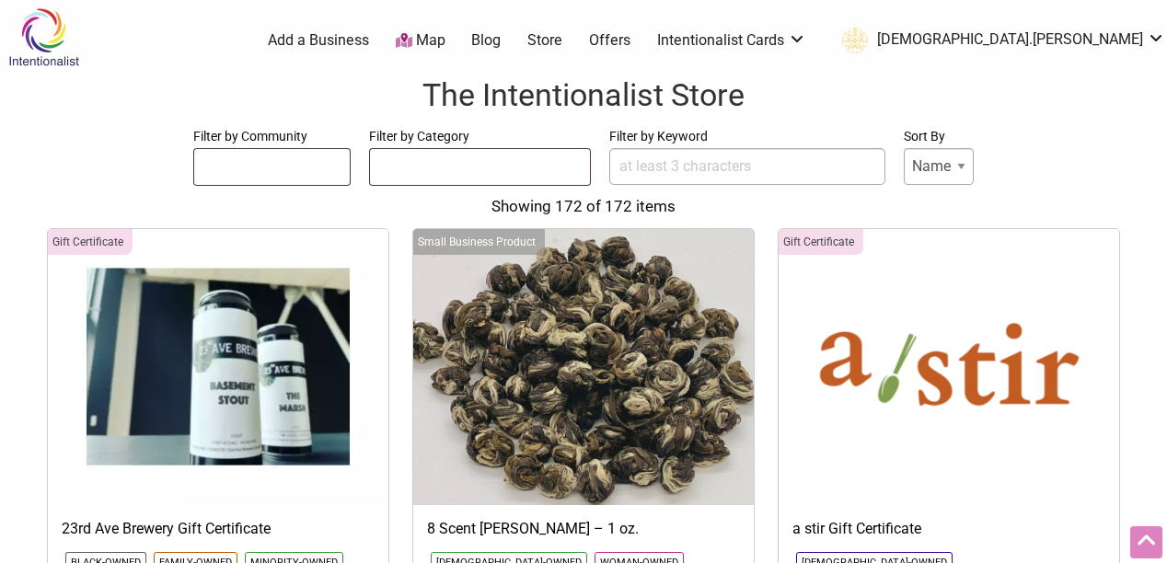
select select
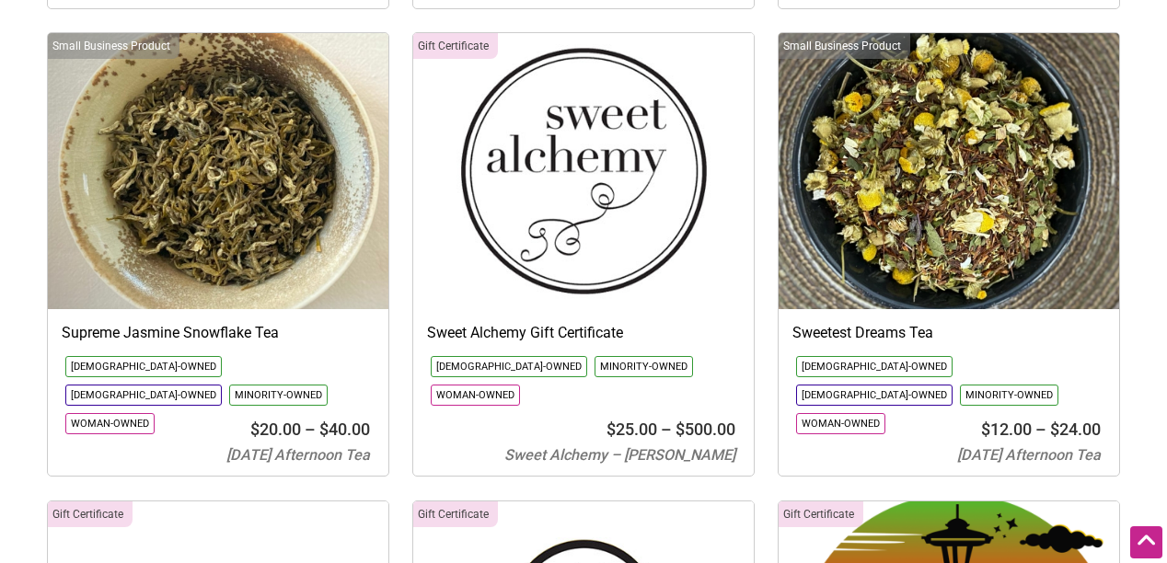
scroll to position [23373, 0]
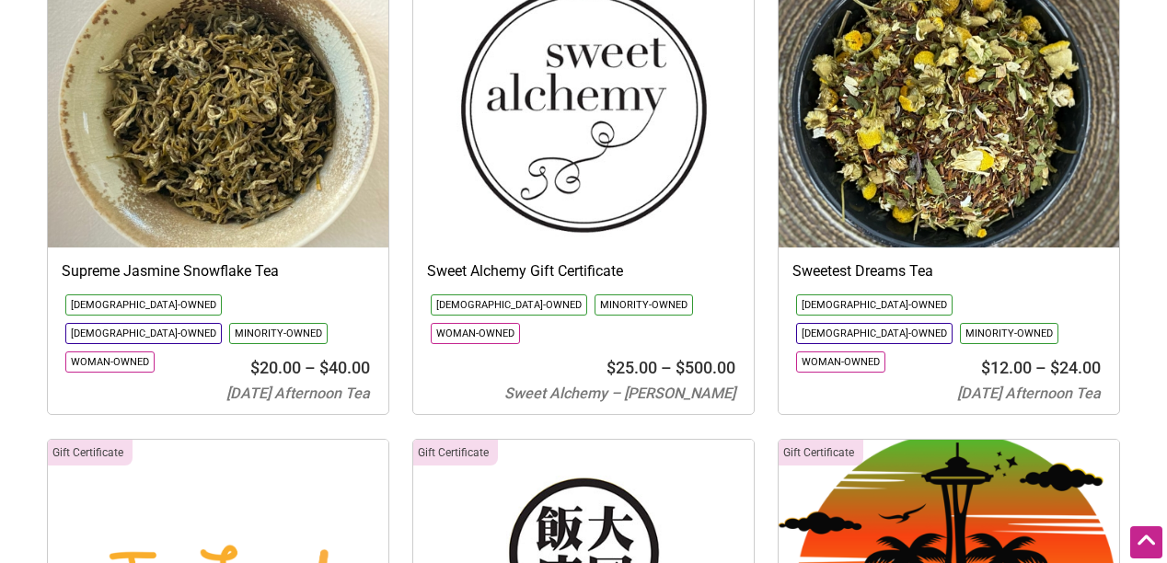
click at [904, 45] on img at bounding box center [948, 109] width 340 height 276
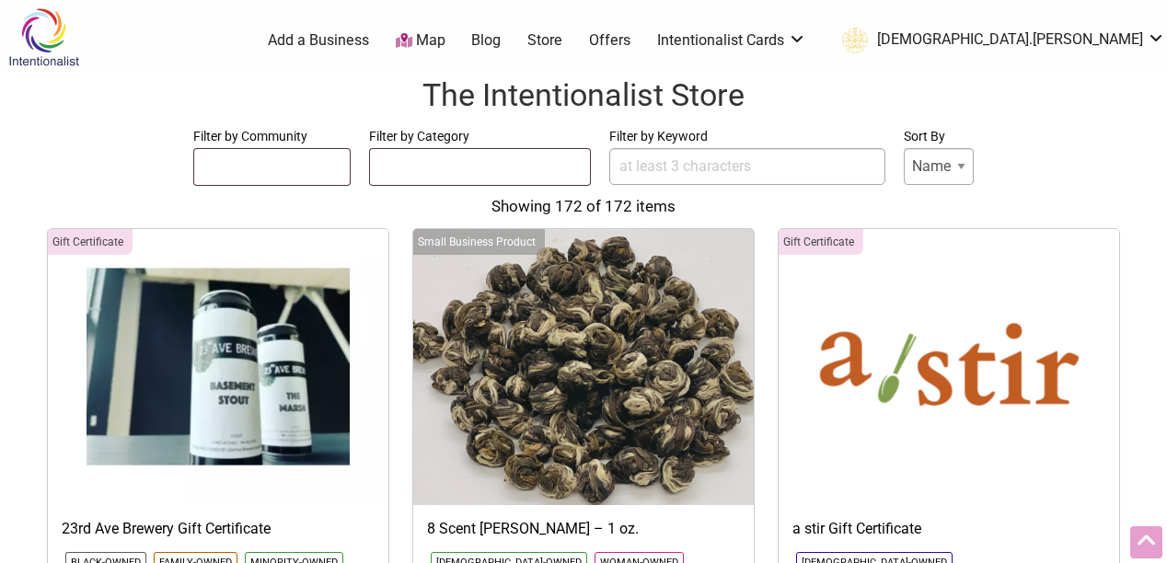
select select
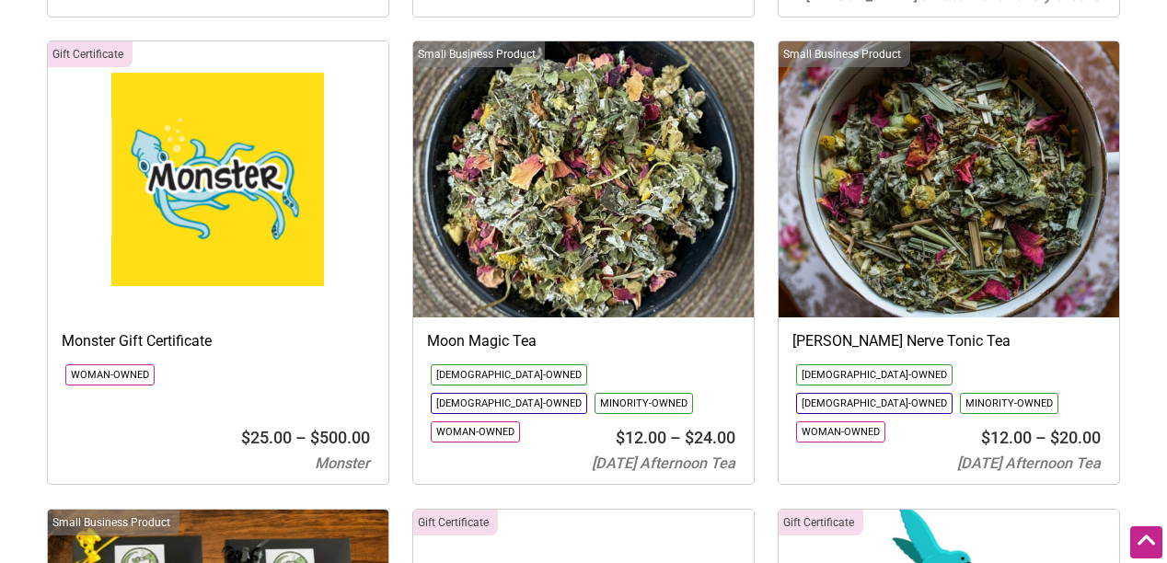
scroll to position [14772, 0]
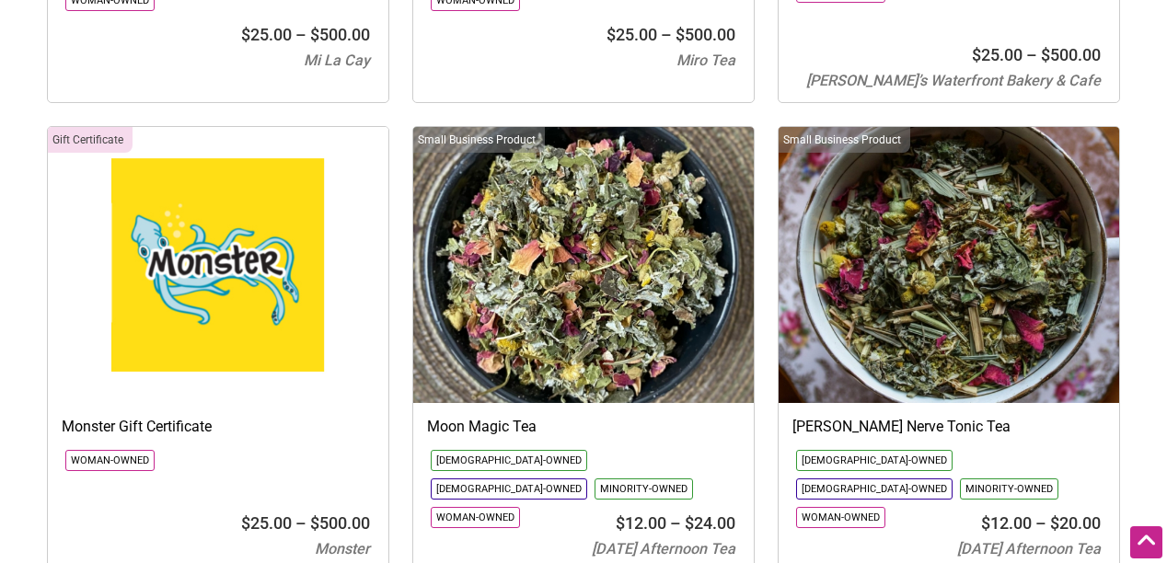
click at [589, 127] on img at bounding box center [583, 265] width 340 height 276
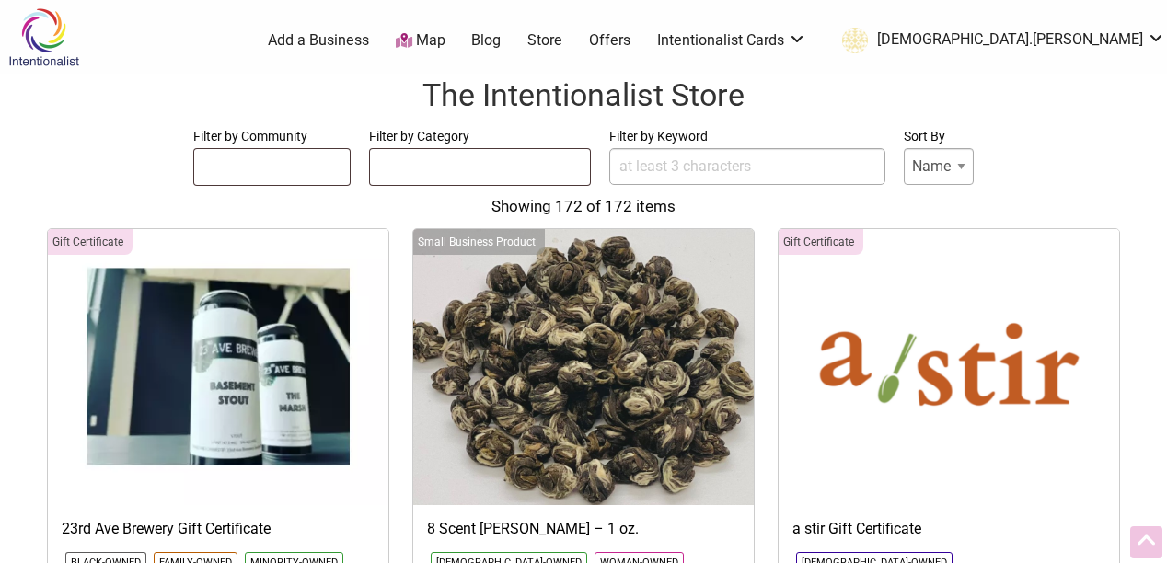
select select
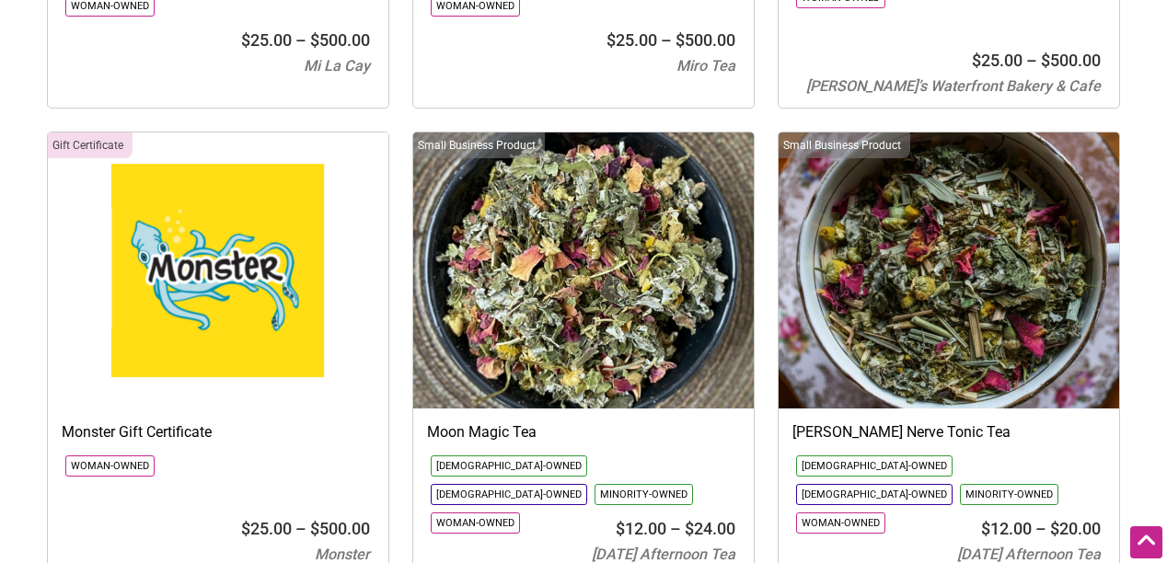
click at [910, 132] on img at bounding box center [948, 270] width 340 height 276
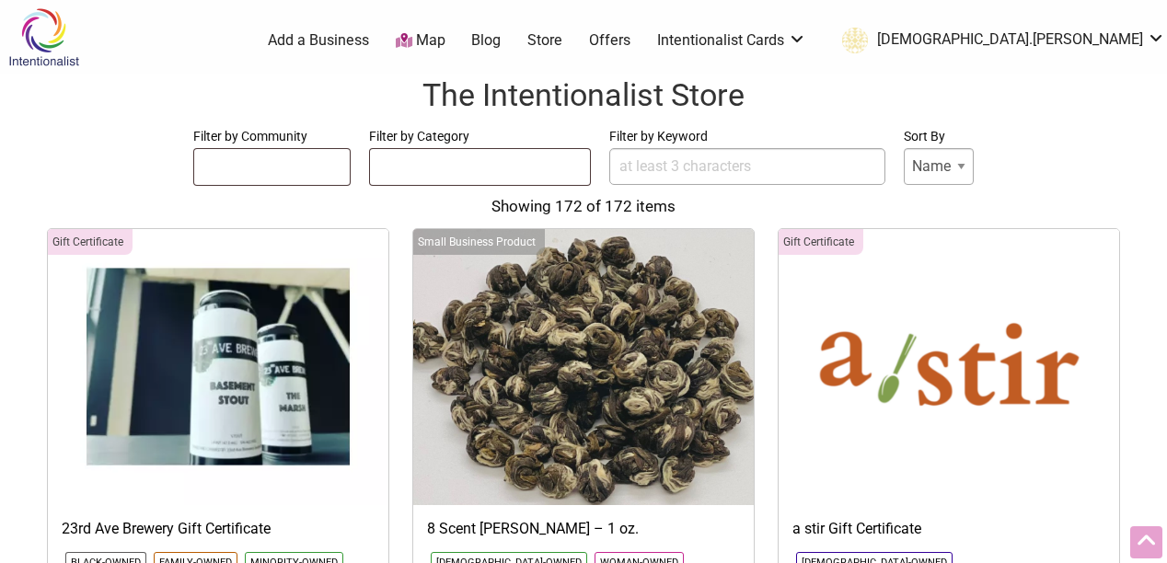
select select
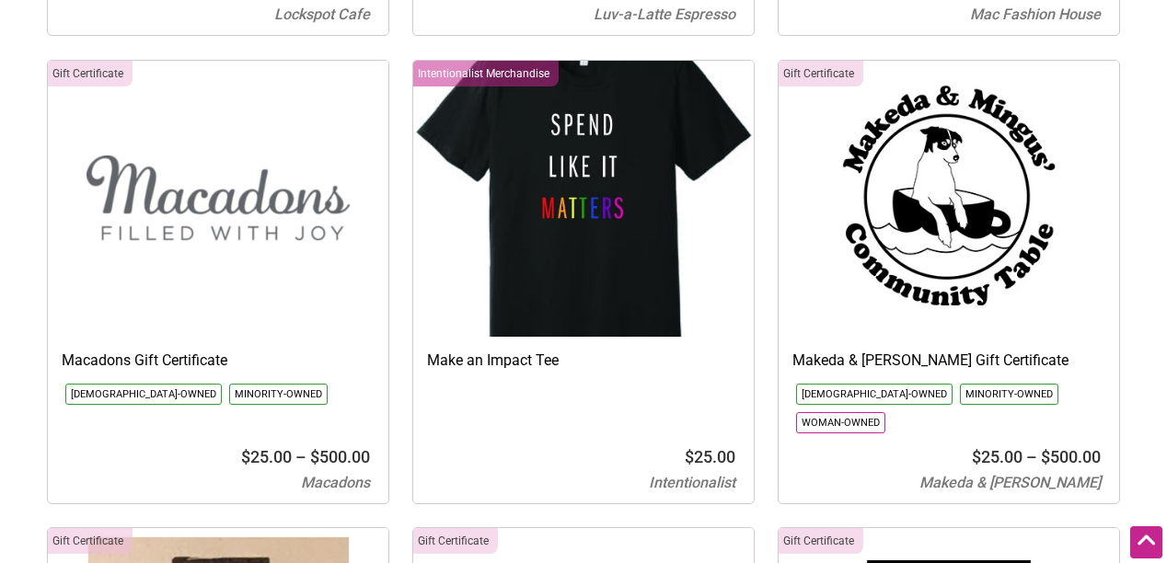
scroll to position [12884, 0]
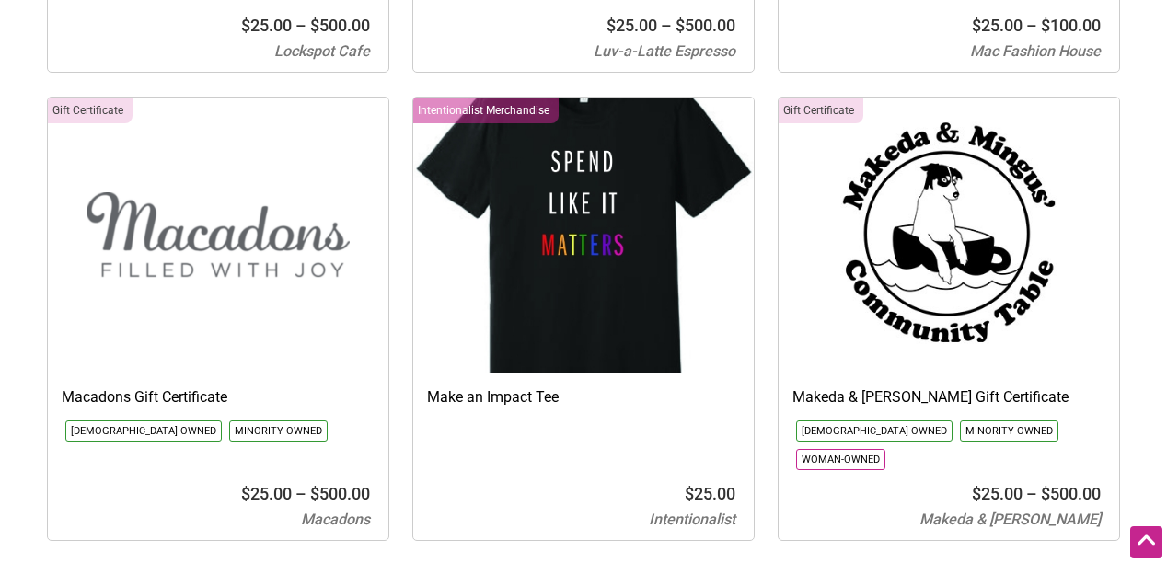
click at [956, 98] on img at bounding box center [948, 236] width 340 height 276
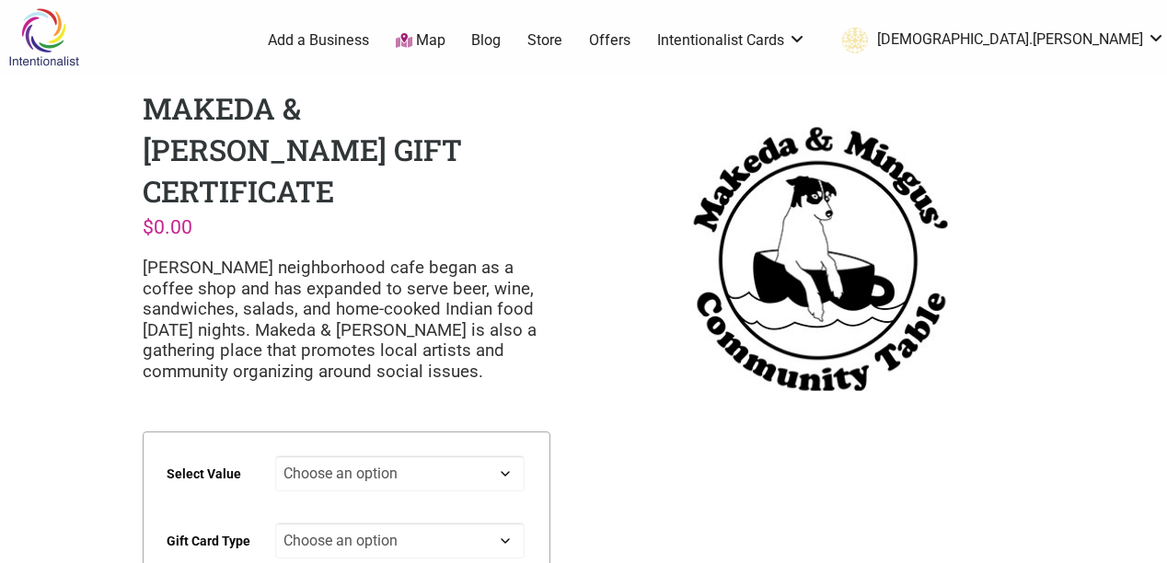
click at [505, 455] on select "Choose an option $25 $50 $100 $200 $500" at bounding box center [400, 473] width 250 height 36
click at [506, 523] on select "Choose an option Physical" at bounding box center [400, 541] width 250 height 36
click at [510, 523] on select "Choose an option Physical" at bounding box center [400, 541] width 250 height 36
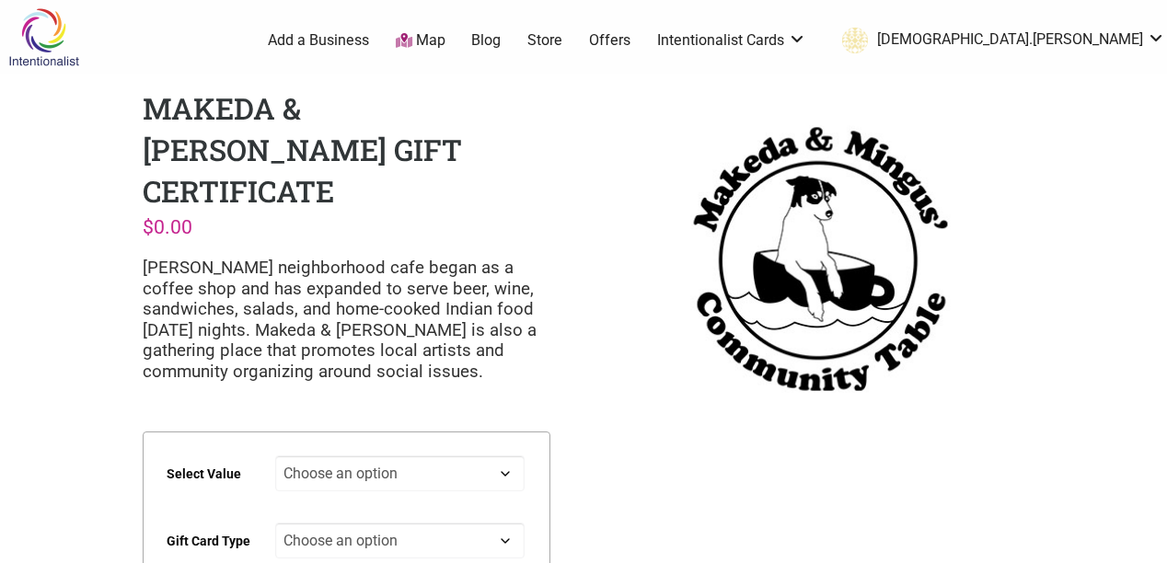
click at [501, 523] on select "Choose an option Physical" at bounding box center [400, 541] width 250 height 36
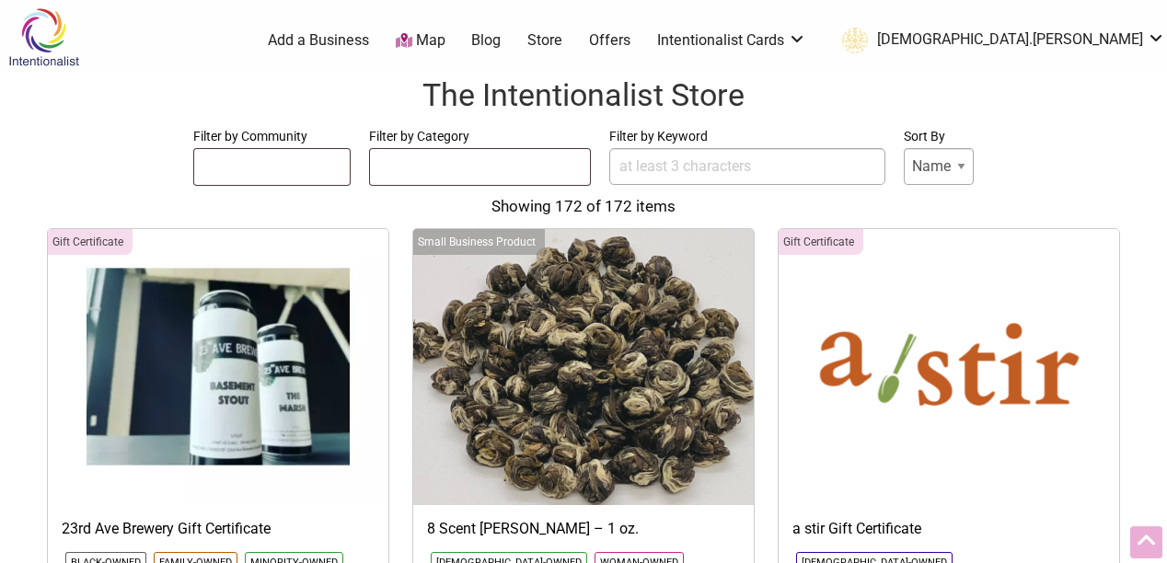
select select
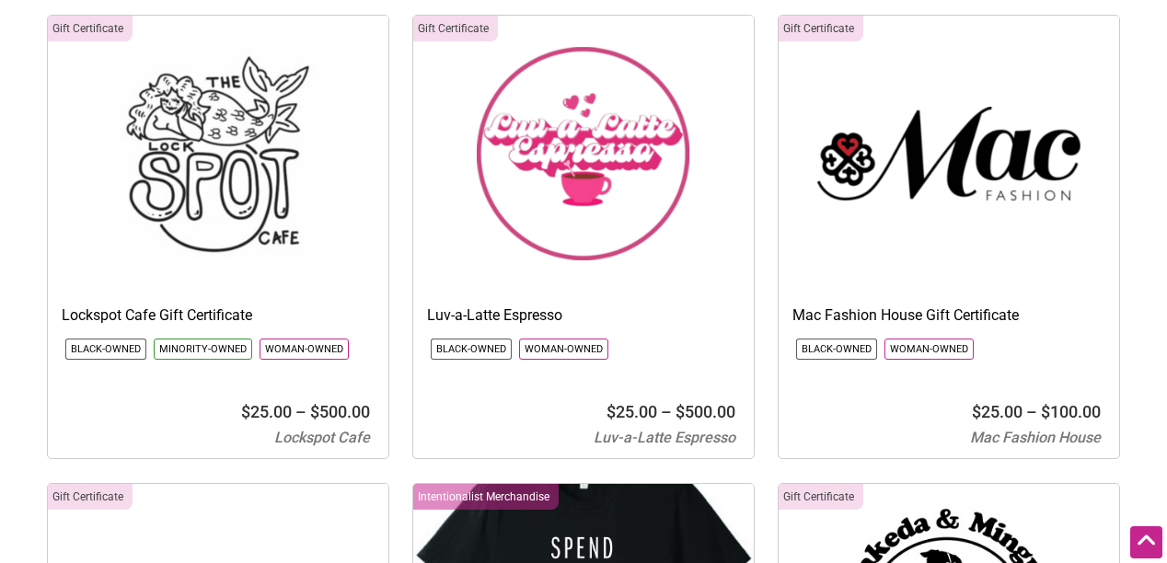
scroll to position [12449, 0]
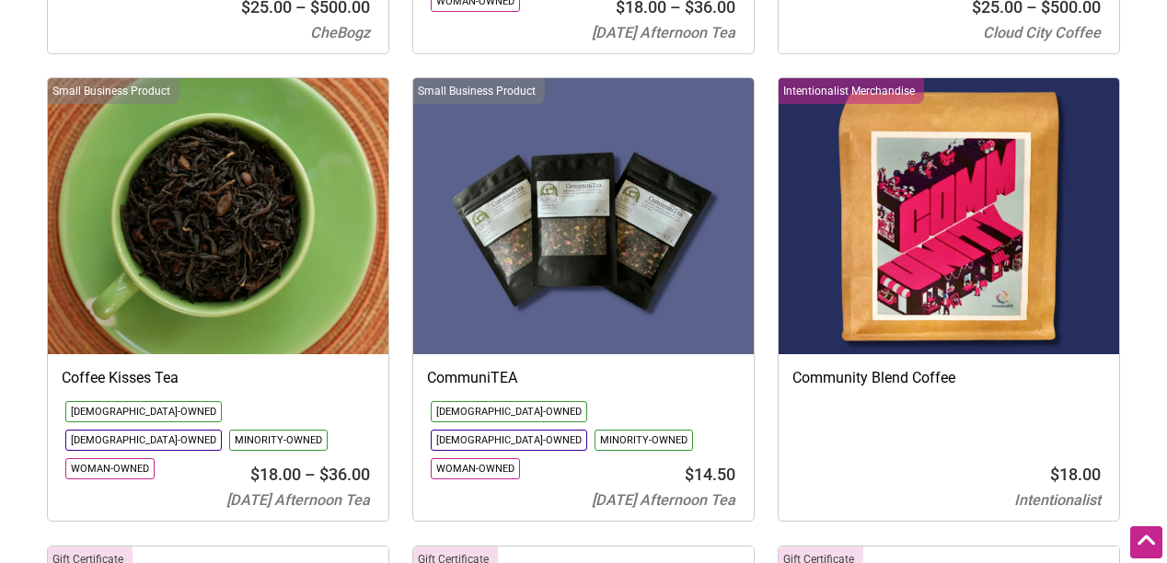
scroll to position [5787, 0]
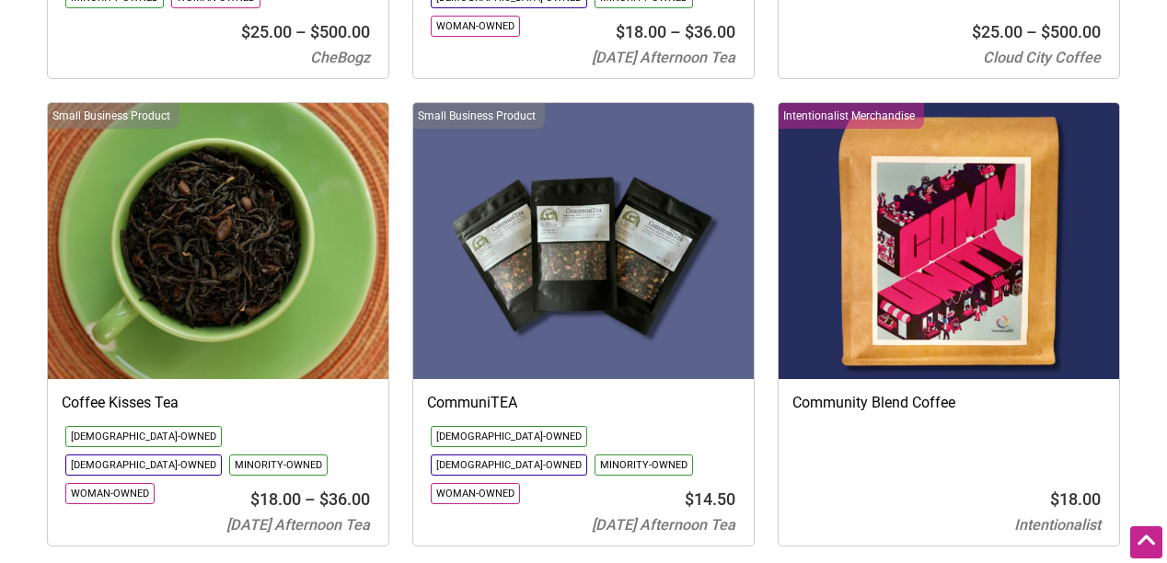
click at [607, 174] on img at bounding box center [583, 241] width 340 height 276
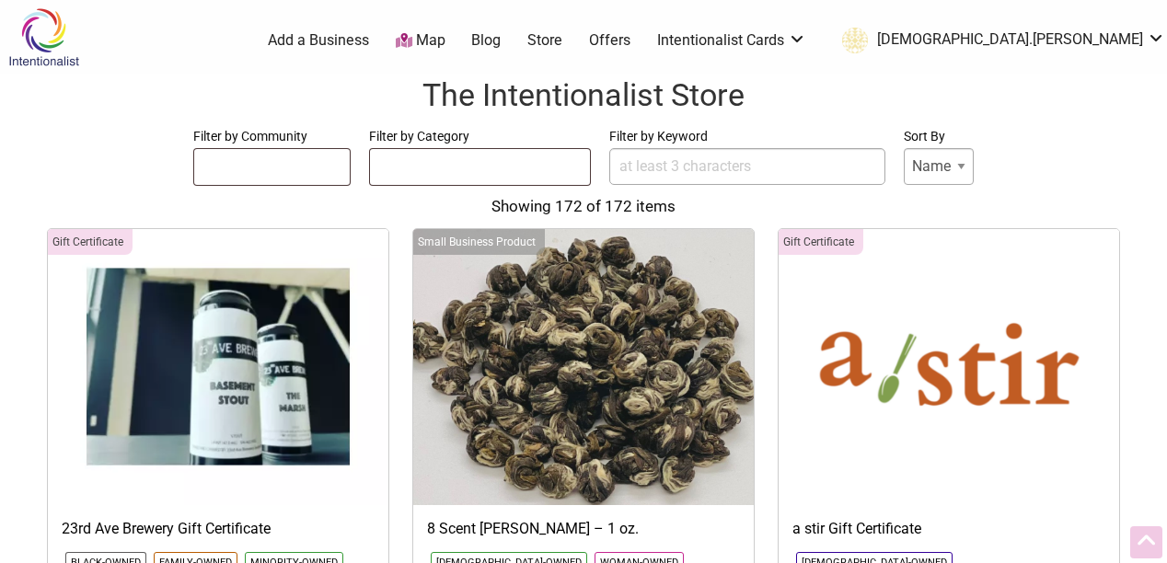
select select
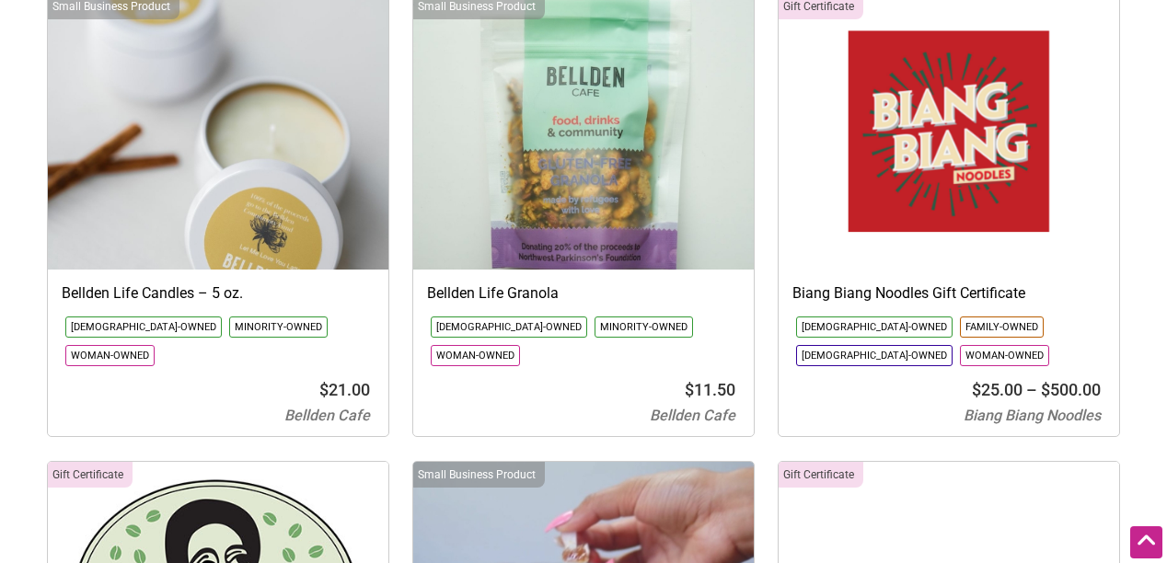
scroll to position [3015, 0]
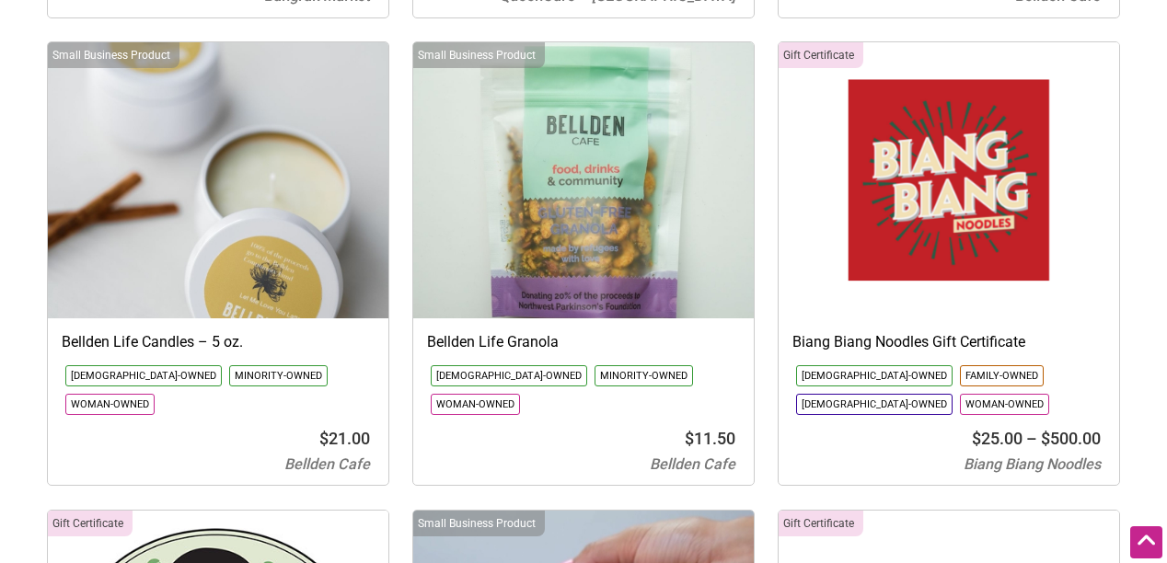
click at [585, 212] on img at bounding box center [583, 180] width 340 height 276
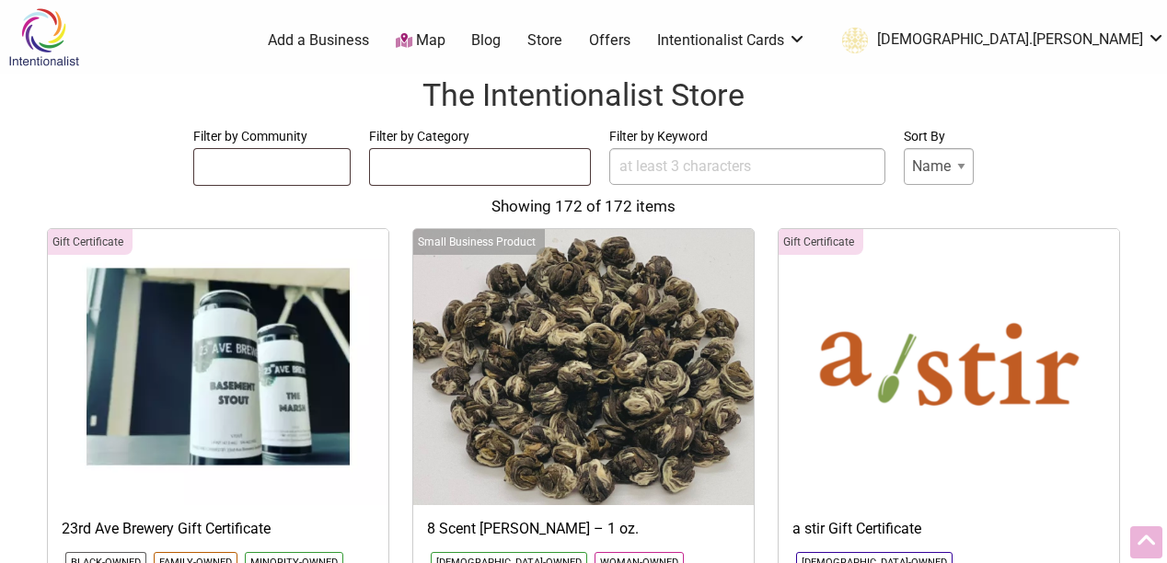
select select
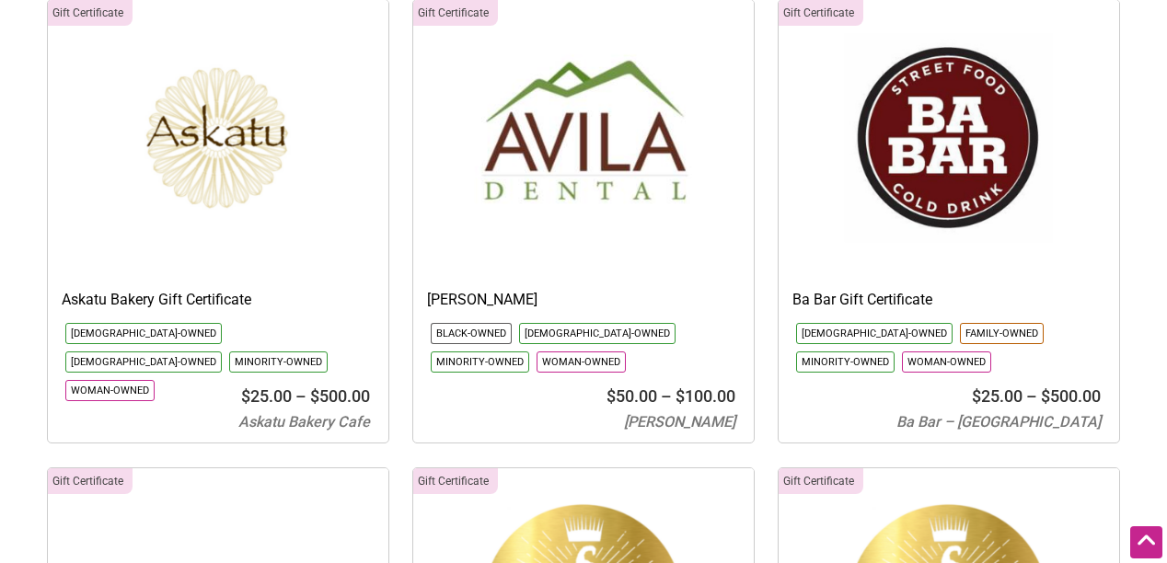
scroll to position [1580, 0]
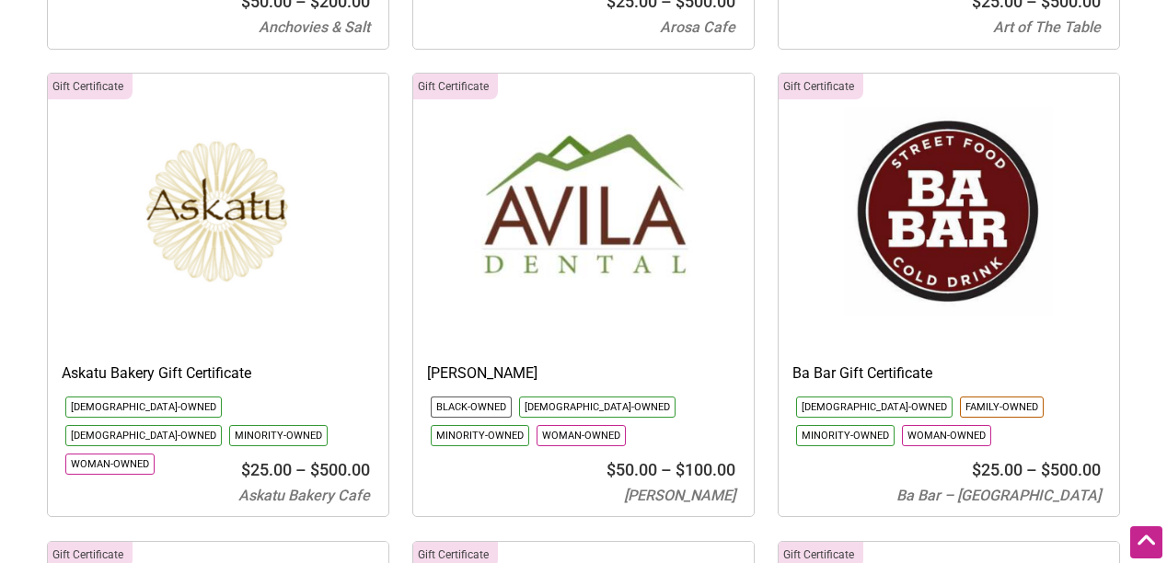
click at [212, 227] on img at bounding box center [218, 212] width 340 height 276
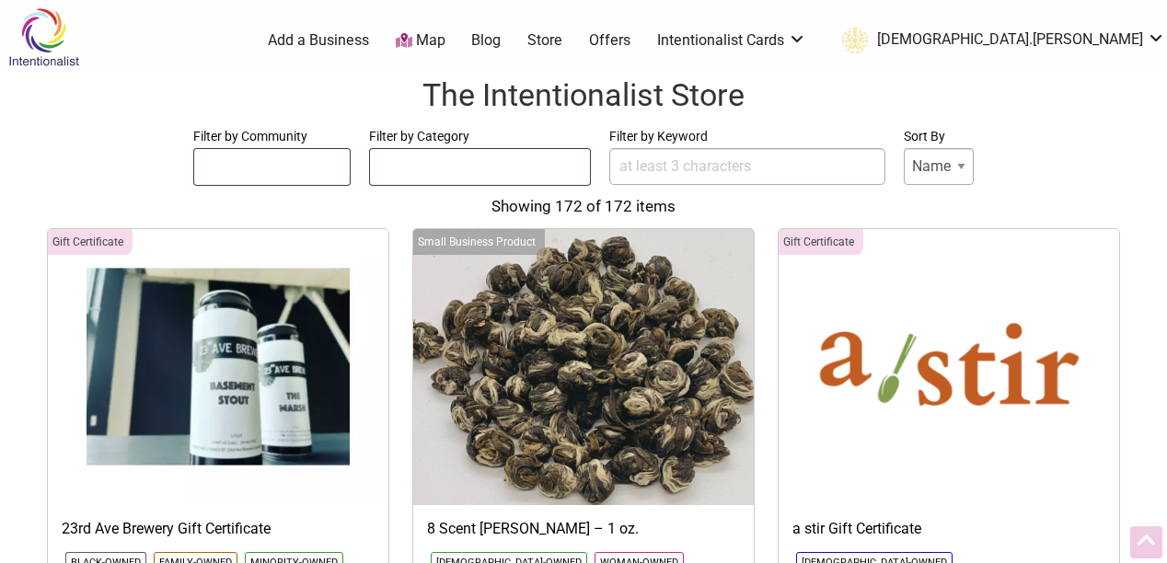
select select
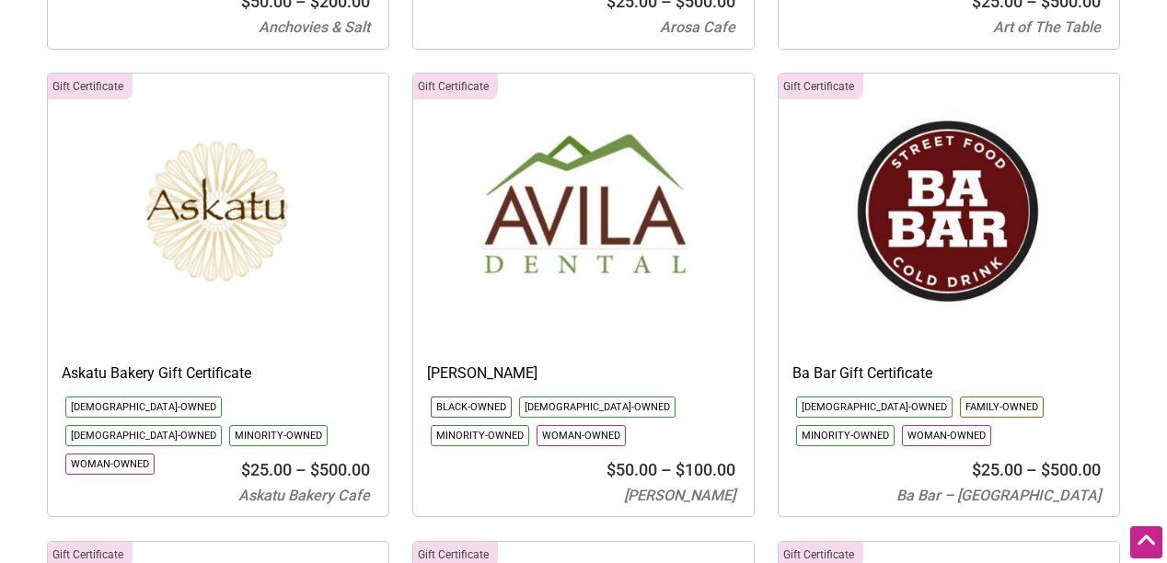
click at [1015, 102] on img at bounding box center [948, 212] width 340 height 276
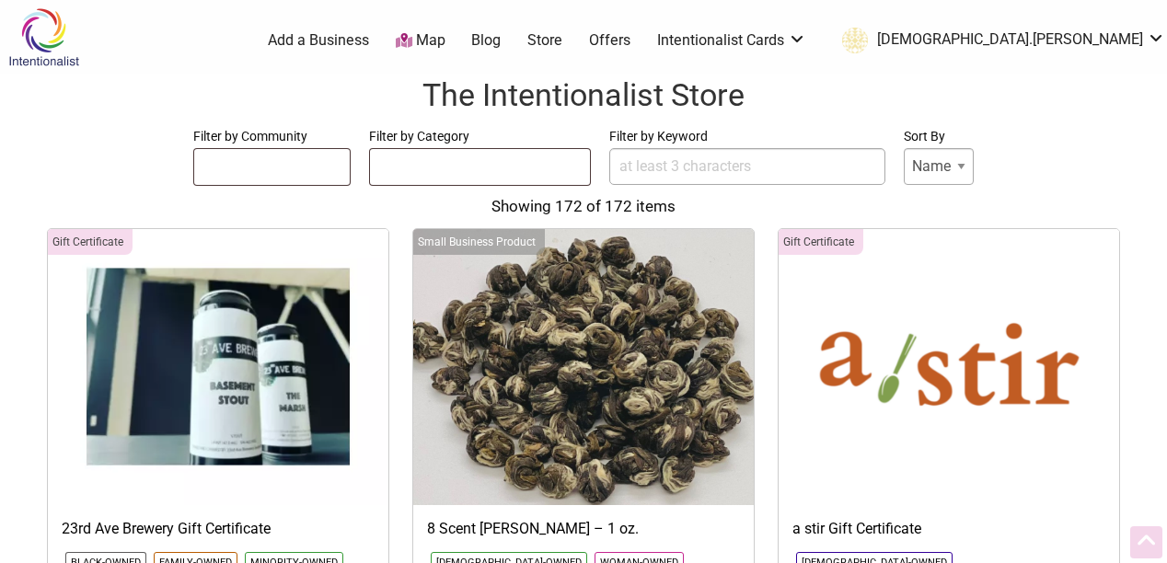
select select
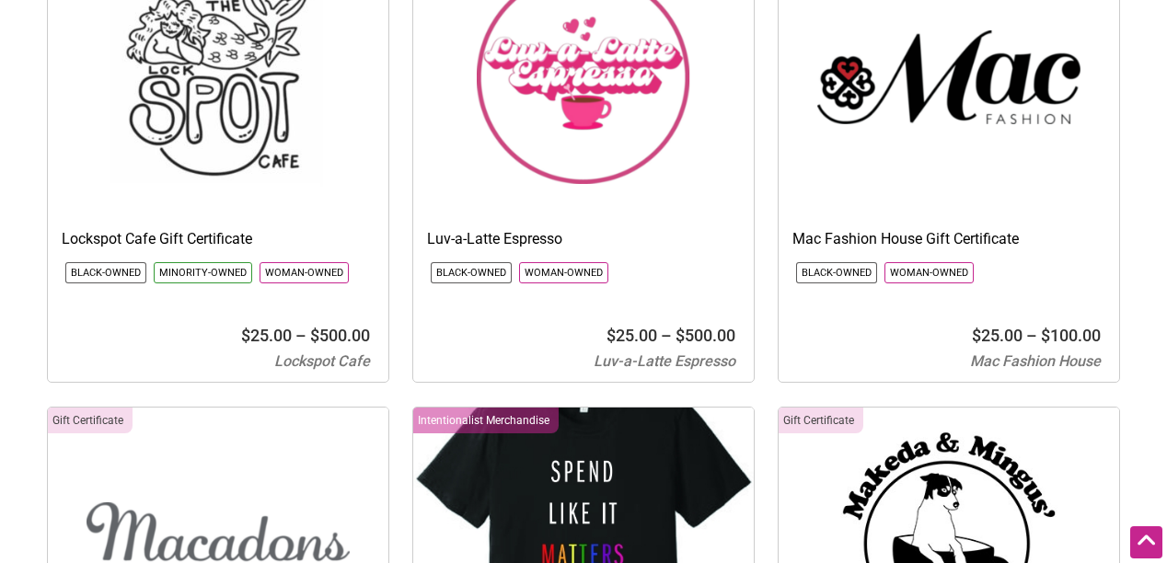
scroll to position [12611, 0]
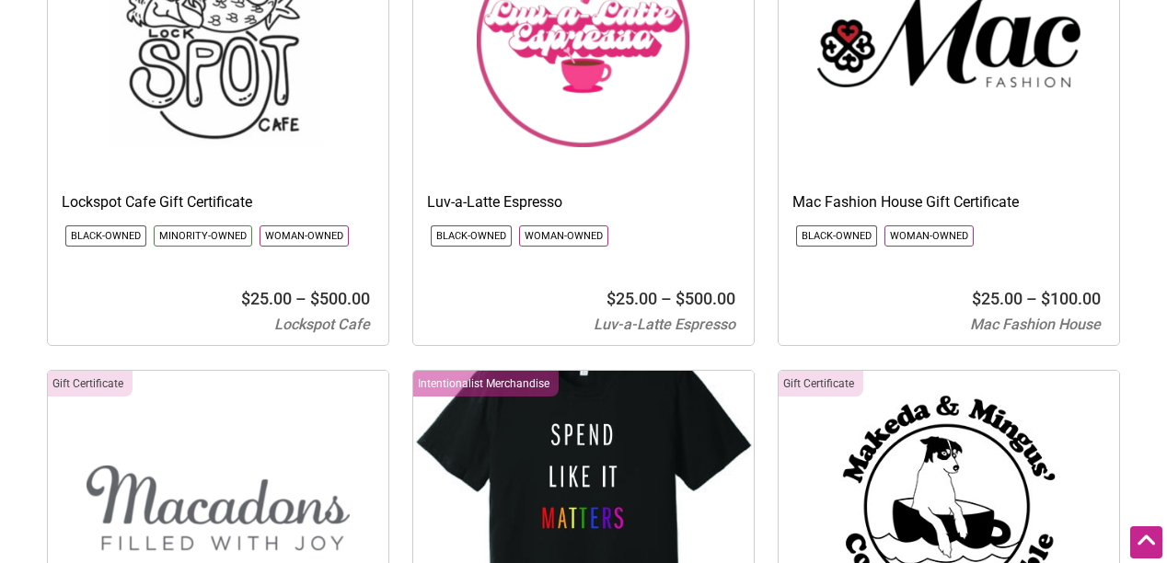
click at [959, 413] on img at bounding box center [948, 509] width 340 height 276
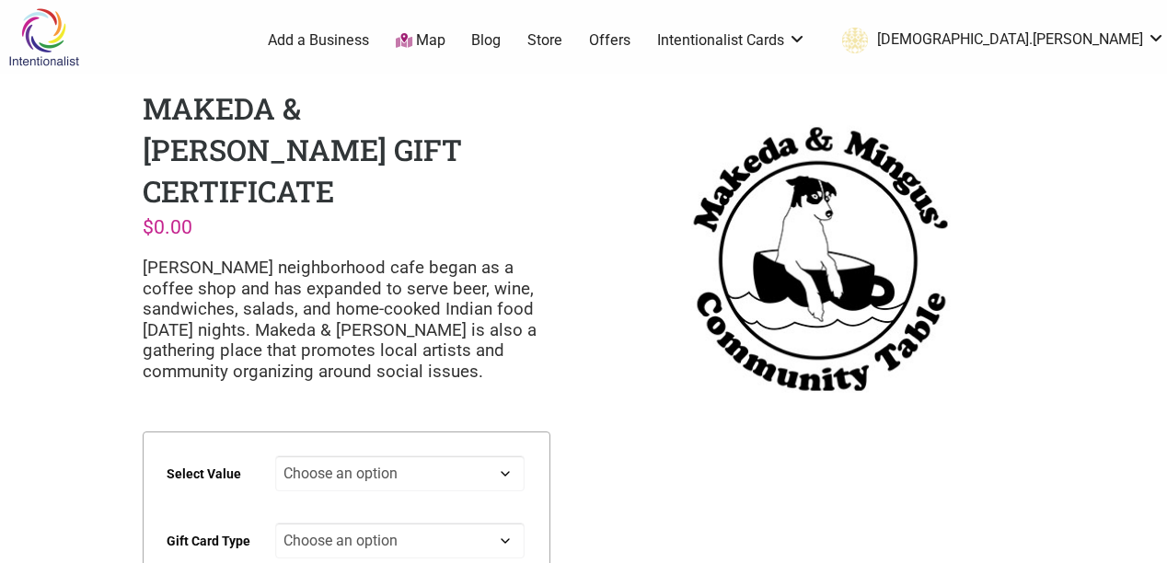
click at [504, 455] on select "Choose an option $25 $50 $100 $200 $500" at bounding box center [400, 473] width 250 height 36
click at [275, 455] on select "Choose an option $25 $50 $100 $200 $500" at bounding box center [400, 473] width 250 height 36
select select "$25"
click at [506, 523] on select "Choose an option Physical" at bounding box center [400, 541] width 250 height 36
select select "Physical"
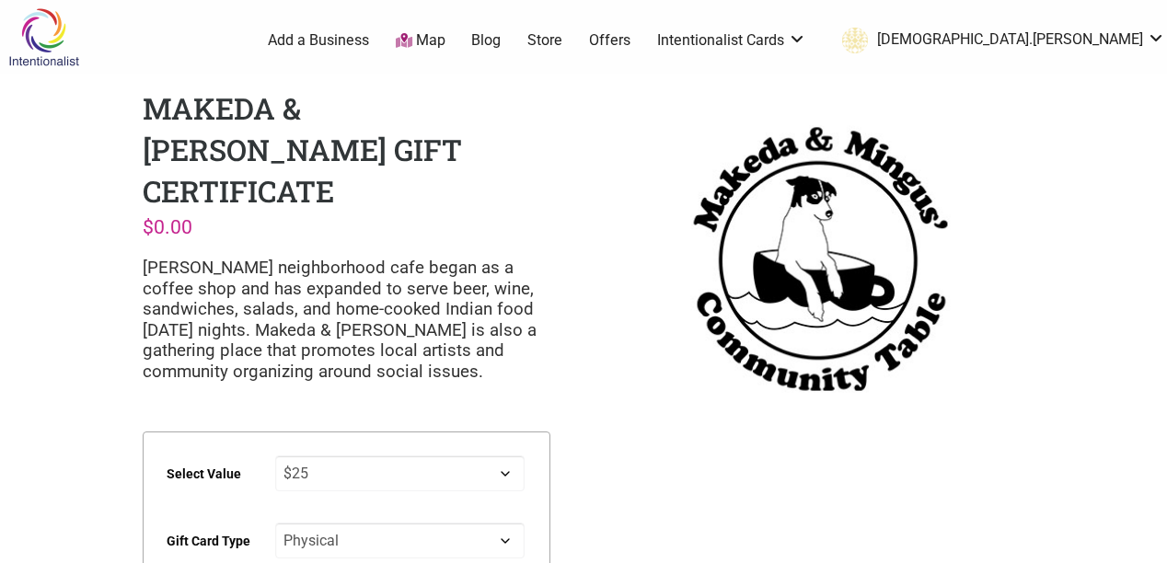
click at [275, 523] on select "Choose an option Physical" at bounding box center [400, 541] width 250 height 36
select select "$25"
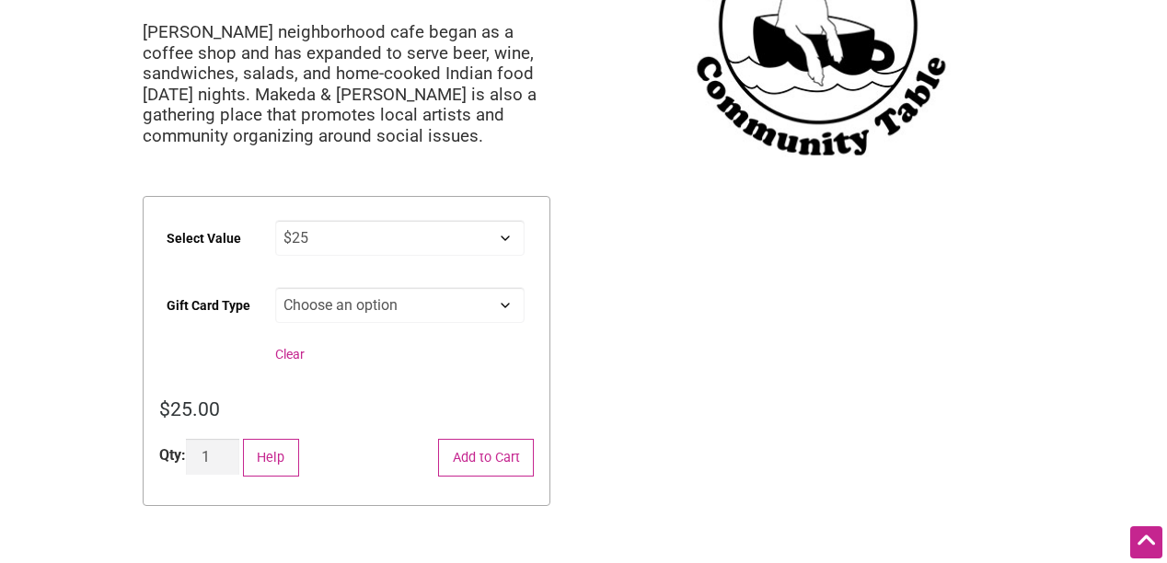
scroll to position [254, 0]
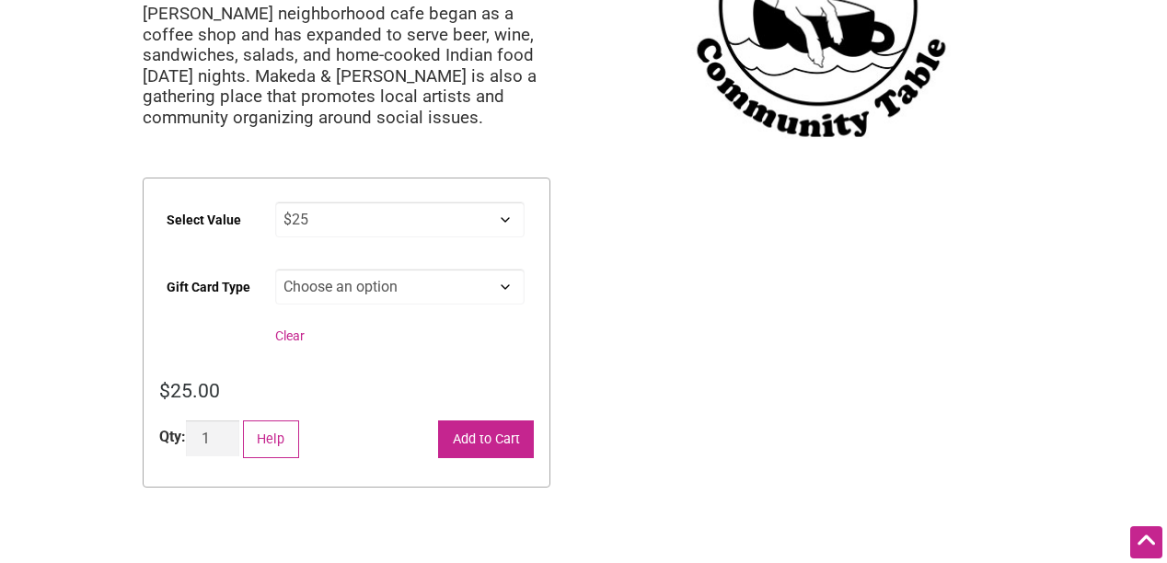
click at [489, 420] on button "Add to Cart" at bounding box center [486, 439] width 96 height 38
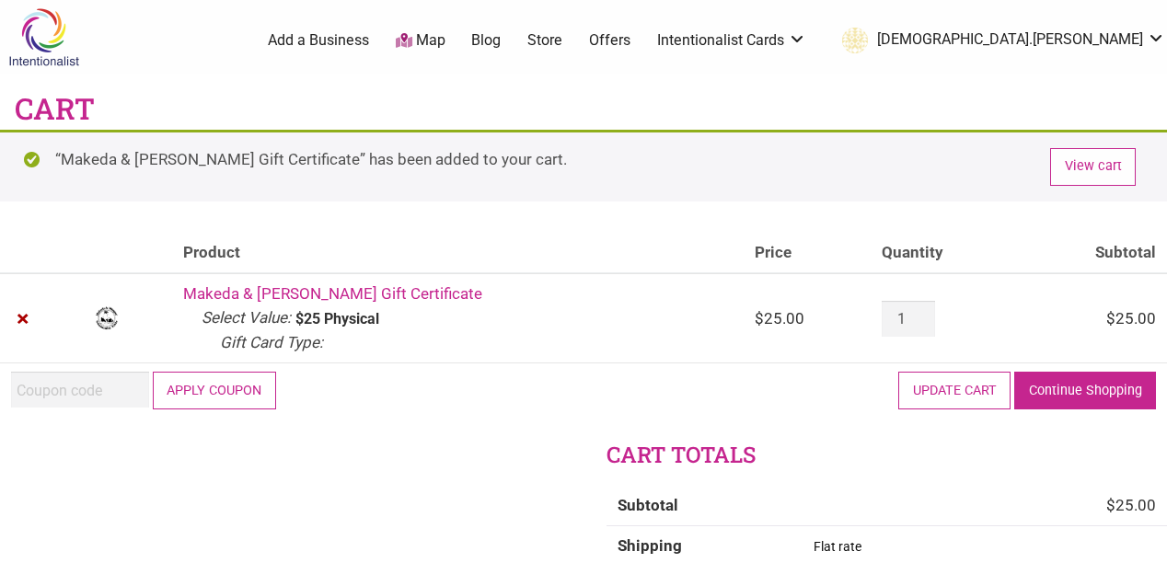
click at [1095, 387] on link "Continue Shopping" at bounding box center [1085, 391] width 142 height 38
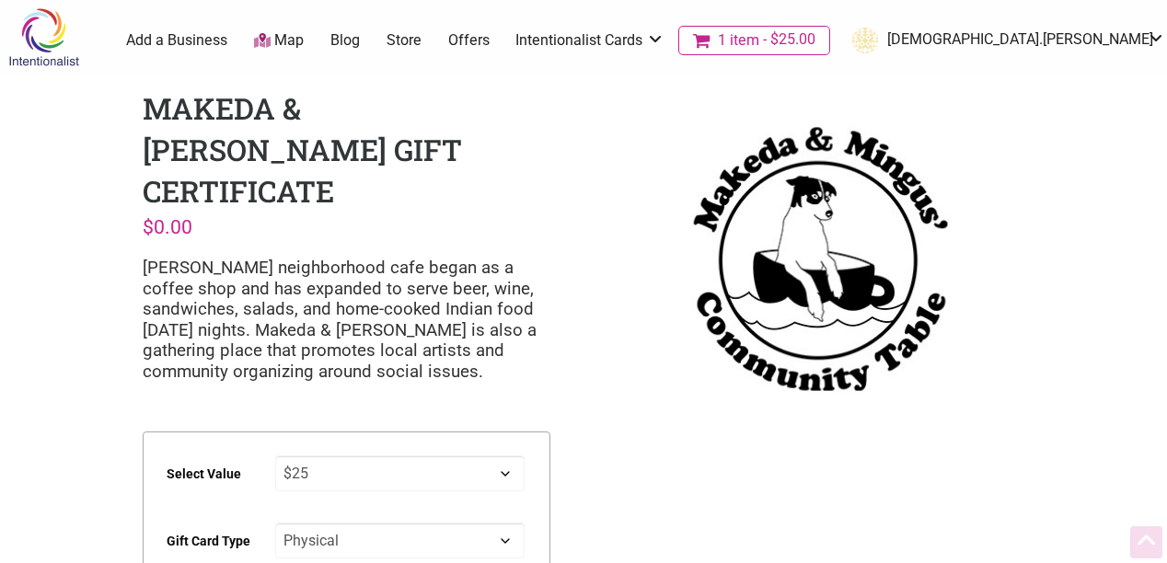
select select "$25"
select select "Physical"
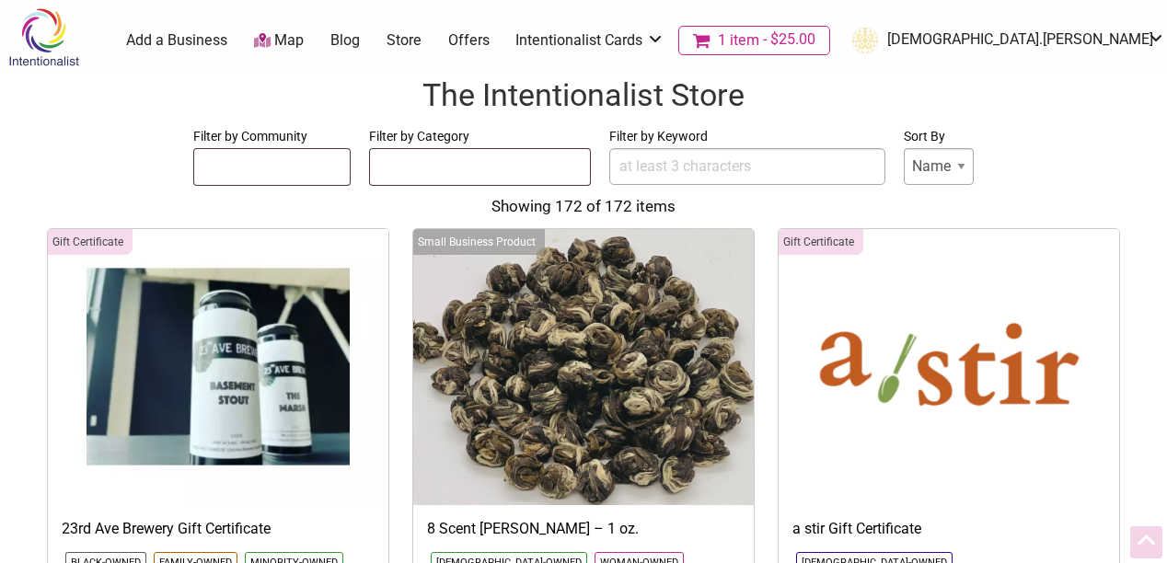
select select
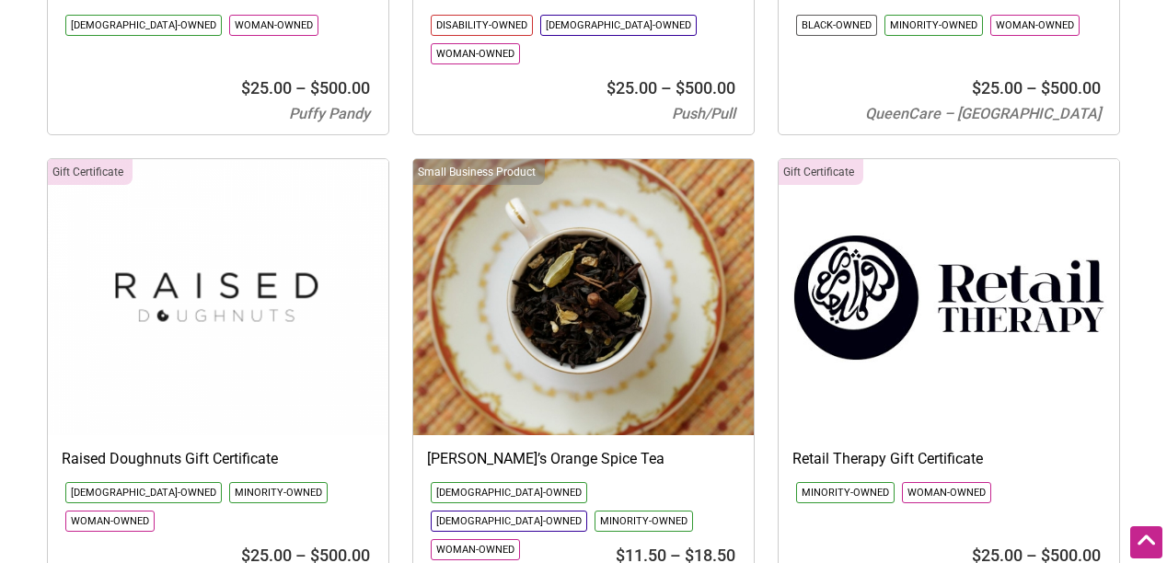
scroll to position [19452, 0]
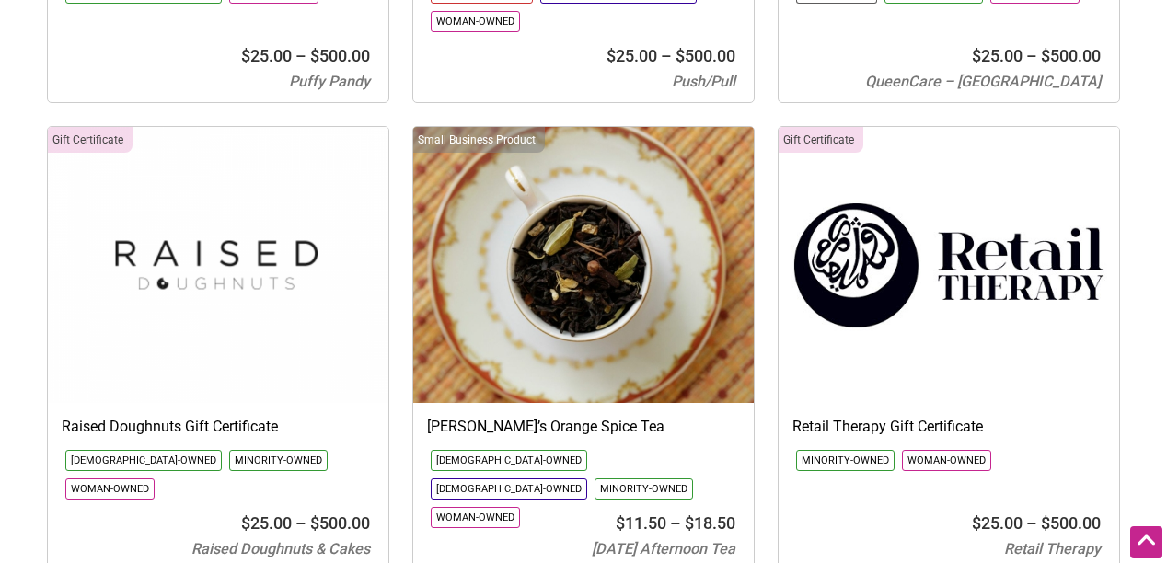
click at [583, 148] on img at bounding box center [583, 265] width 340 height 276
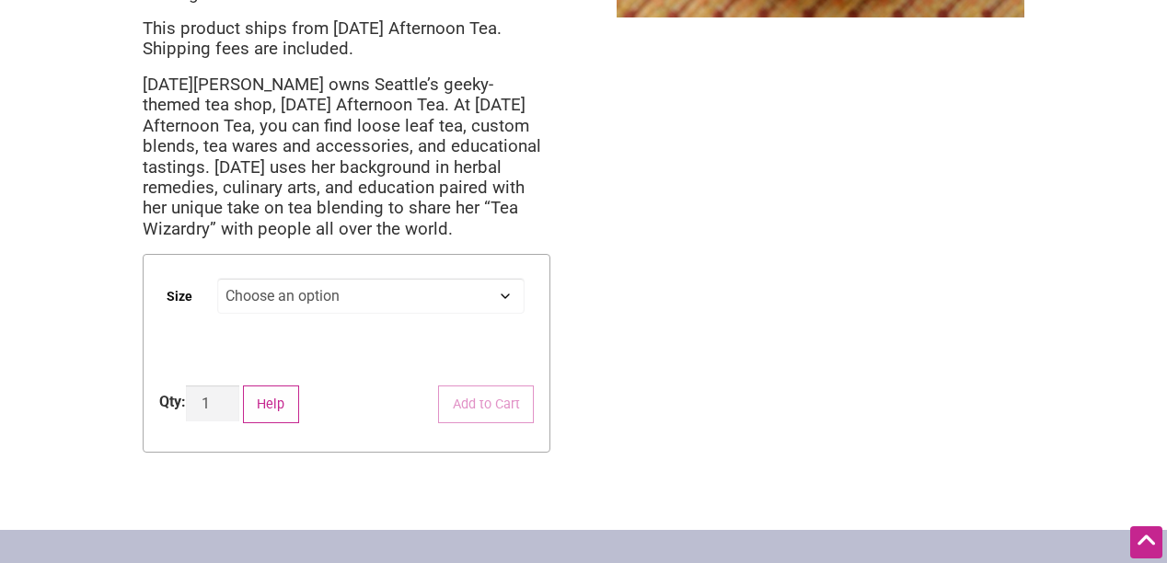
scroll to position [511, 0]
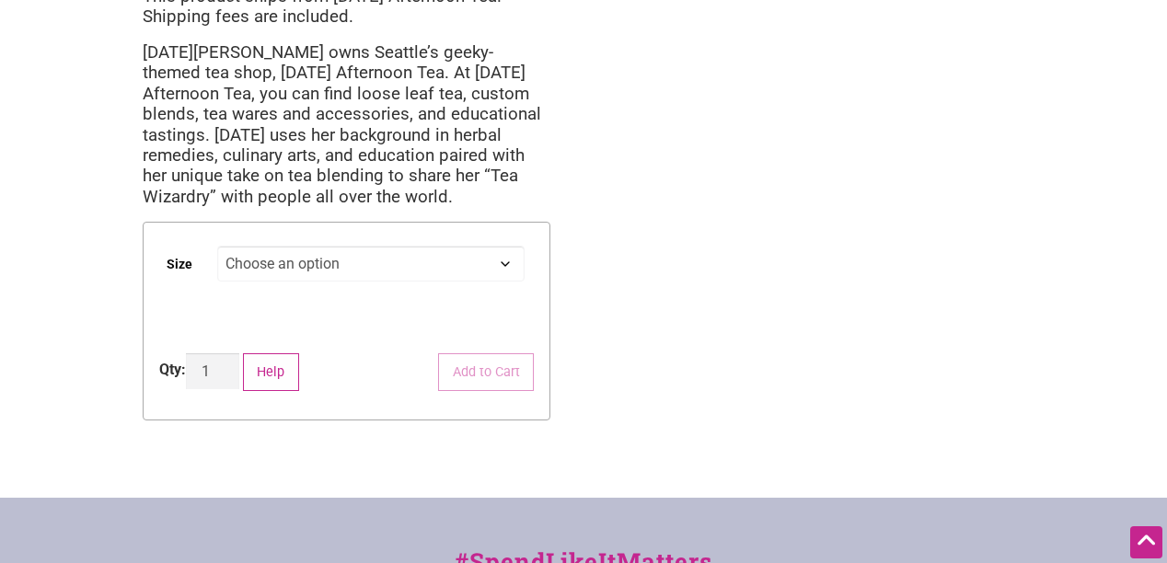
click at [506, 260] on select "Choose an option 1 oz 2 oz" at bounding box center [370, 264] width 307 height 36
click at [217, 246] on select "Choose an option 1 oz 2 oz" at bounding box center [370, 264] width 307 height 36
select select "1 oz"
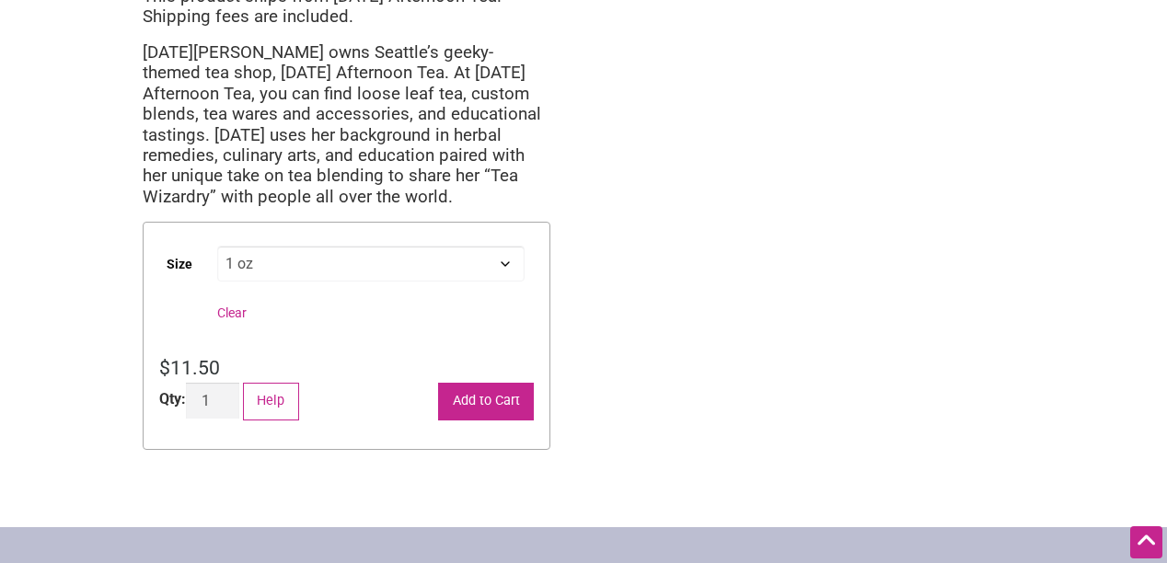
click at [501, 402] on button "Add to Cart" at bounding box center [486, 402] width 96 height 38
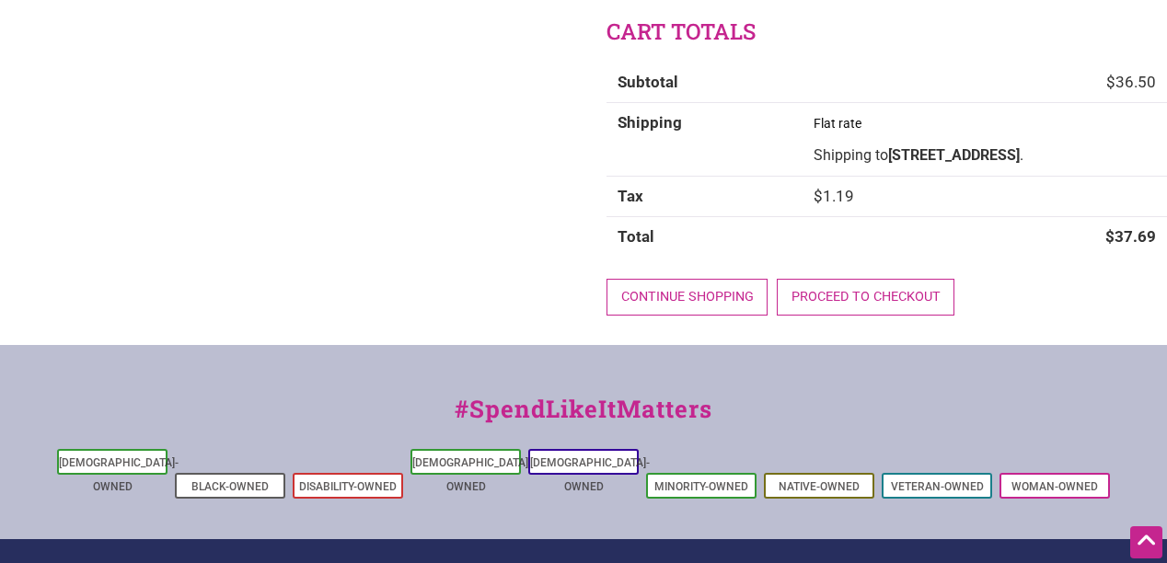
scroll to position [486, 0]
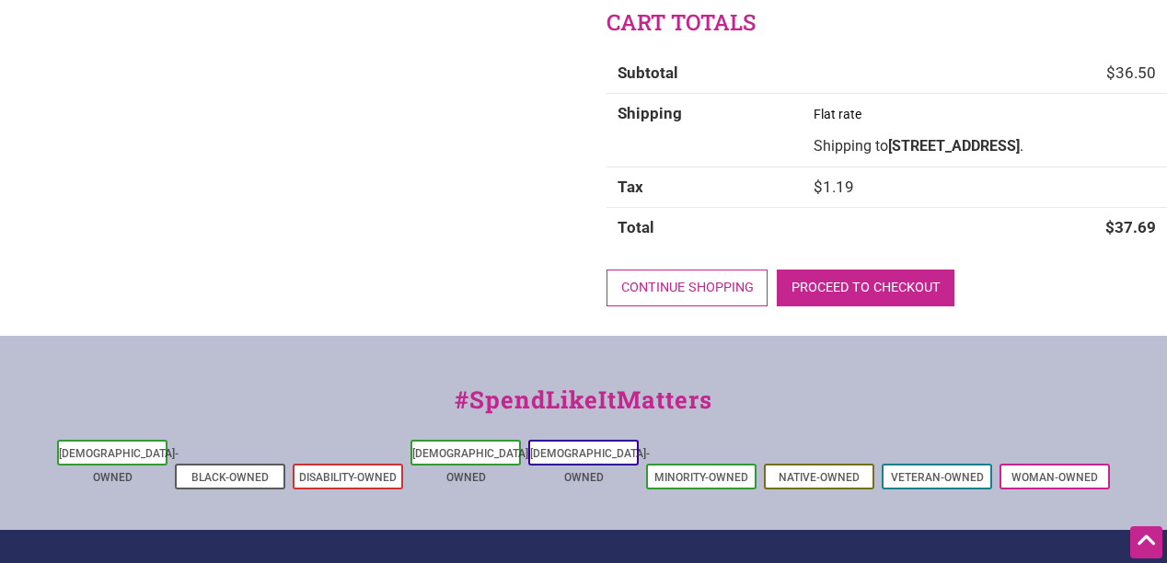
click at [850, 301] on link "Proceed to checkout" at bounding box center [866, 289] width 178 height 38
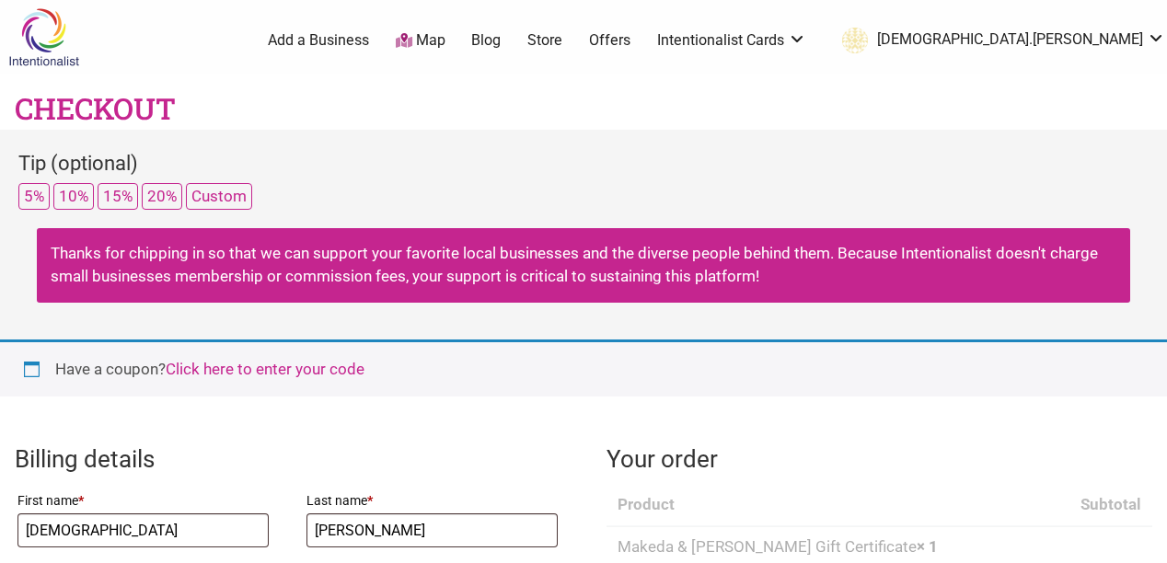
select select "WA"
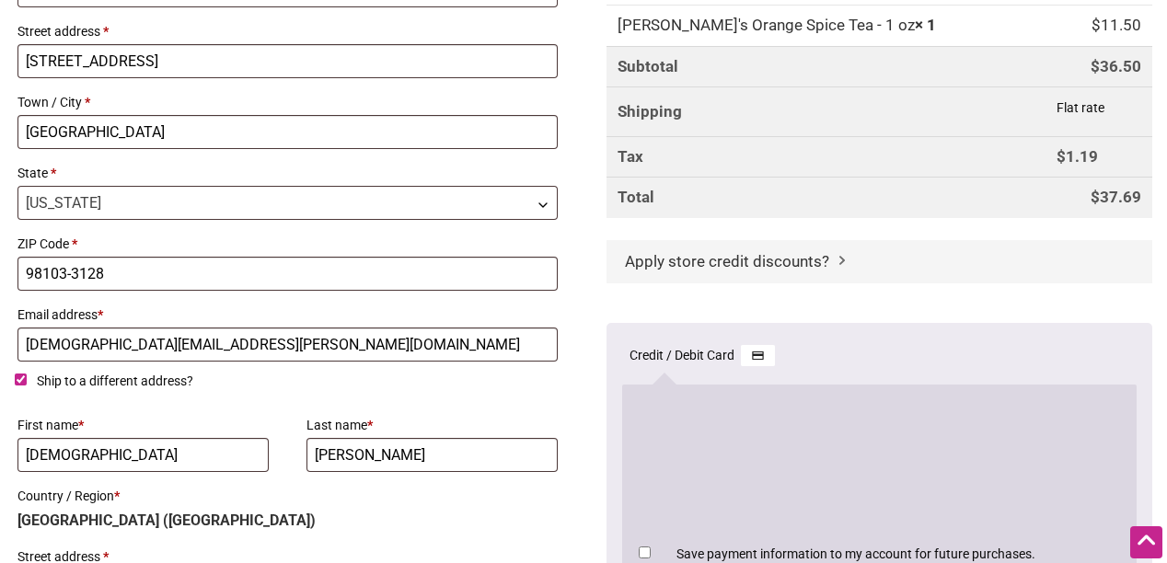
scroll to position [613, 0]
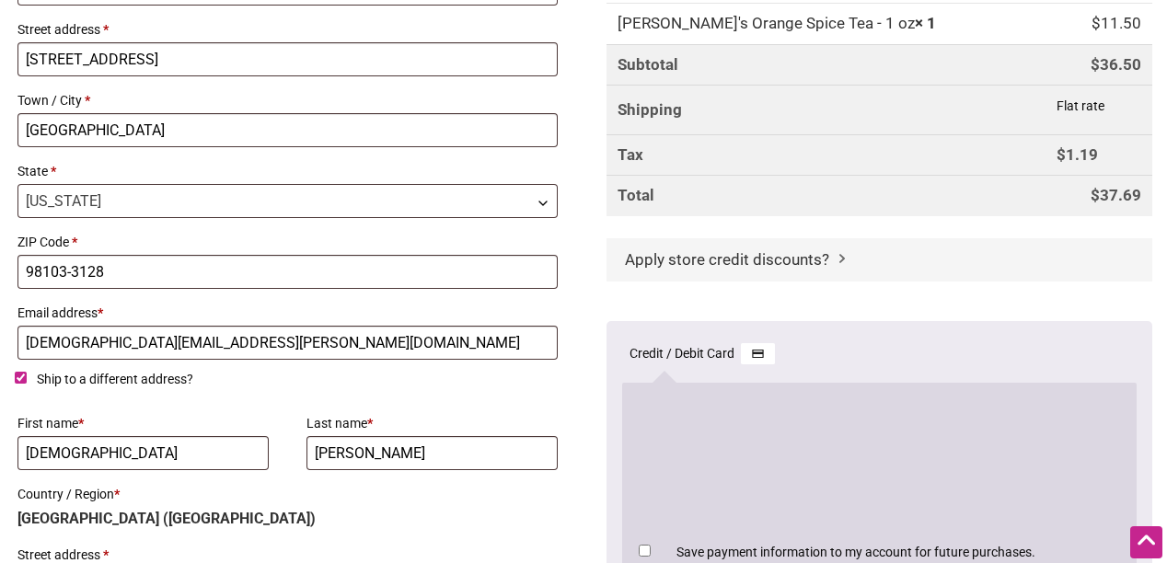
click at [16, 373] on input "Ship to a different address?" at bounding box center [21, 378] width 12 height 12
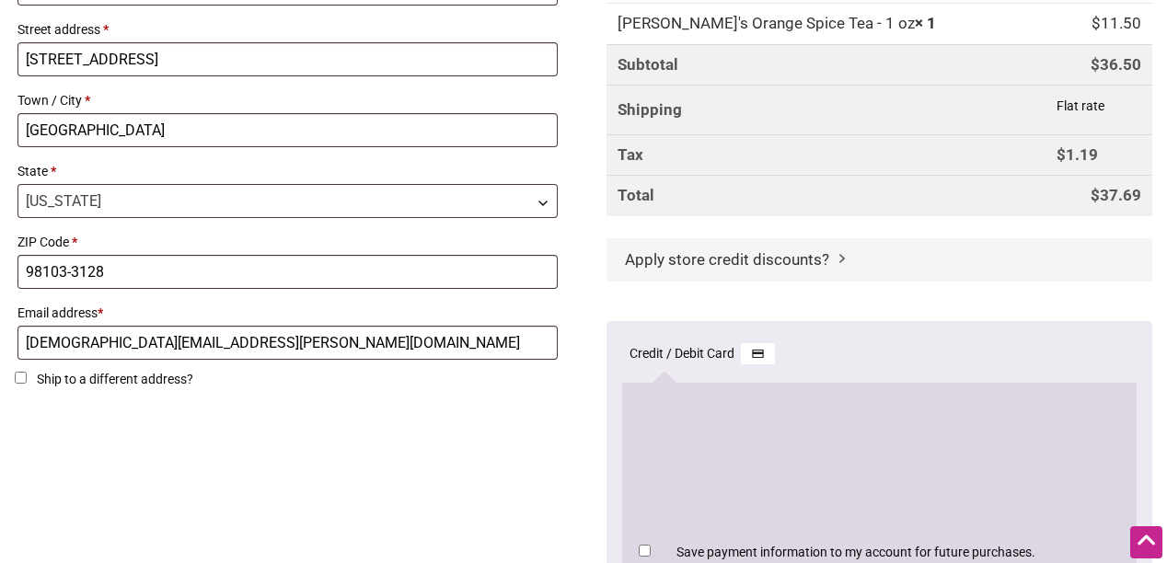
click at [19, 376] on input "Ship to a different address?" at bounding box center [21, 378] width 12 height 12
checkbox input "true"
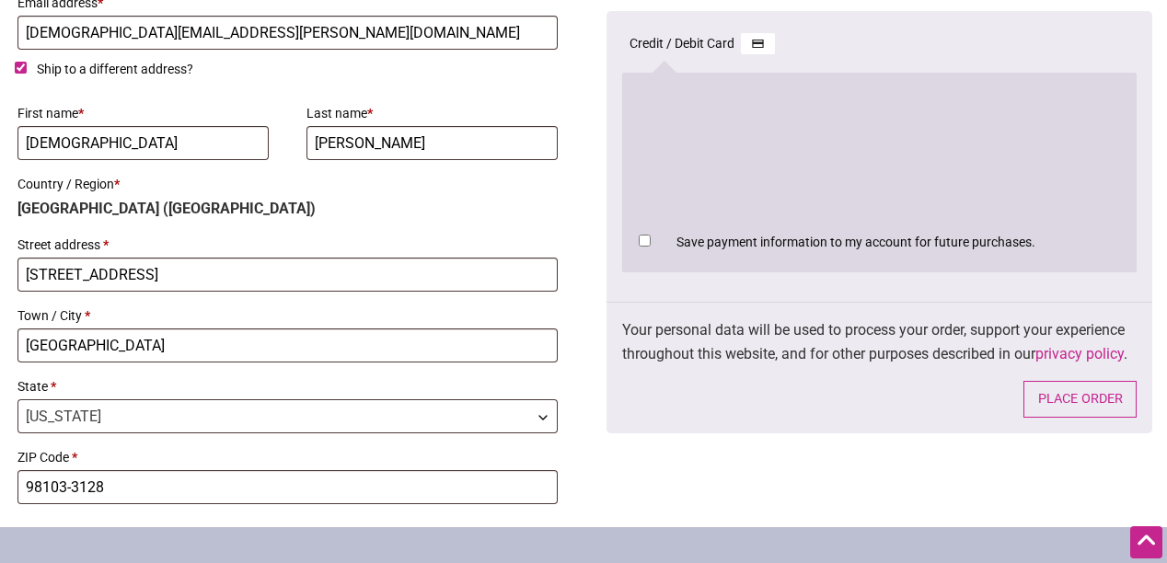
scroll to position [925, 0]
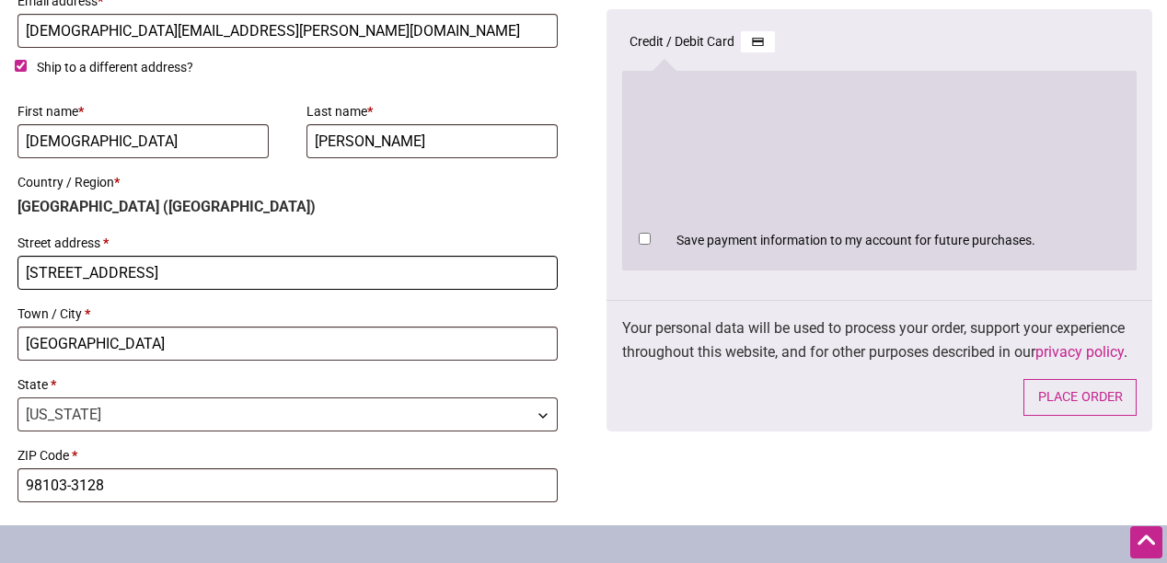
drag, startPoint x: 175, startPoint y: 270, endPoint x: 13, endPoint y: 270, distance: 161.9
click at [13, 270] on div "Billing details First name * [DEMOGRAPHIC_DATA] Last name * [PERSON_NAME][GEOGR…" at bounding box center [583, 13] width 1167 height 1021
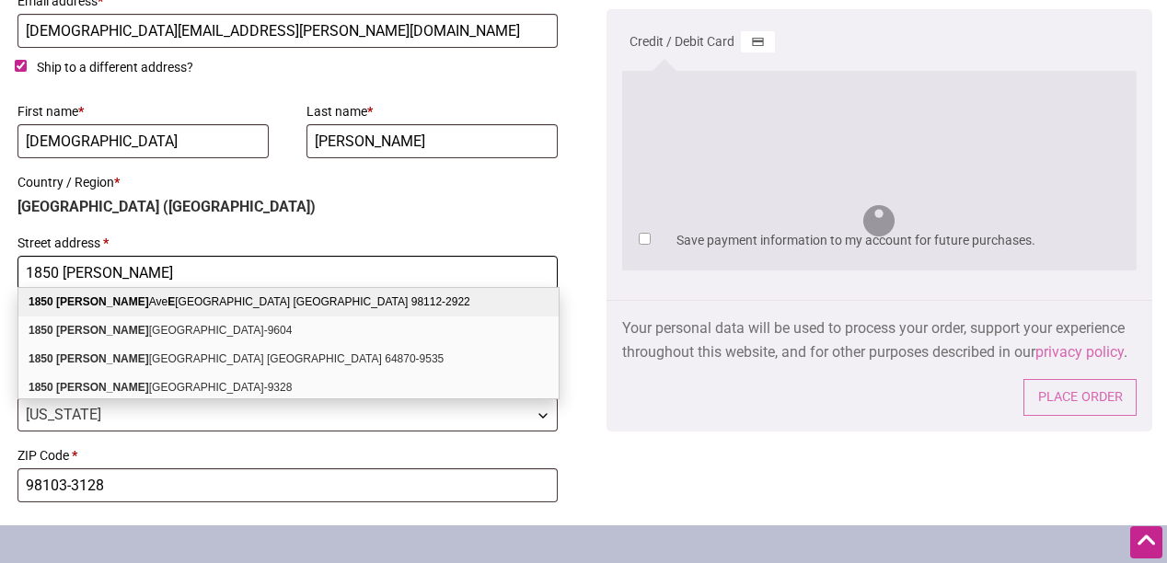
type input "[STREET_ADDRESS][PERSON_NAME]"
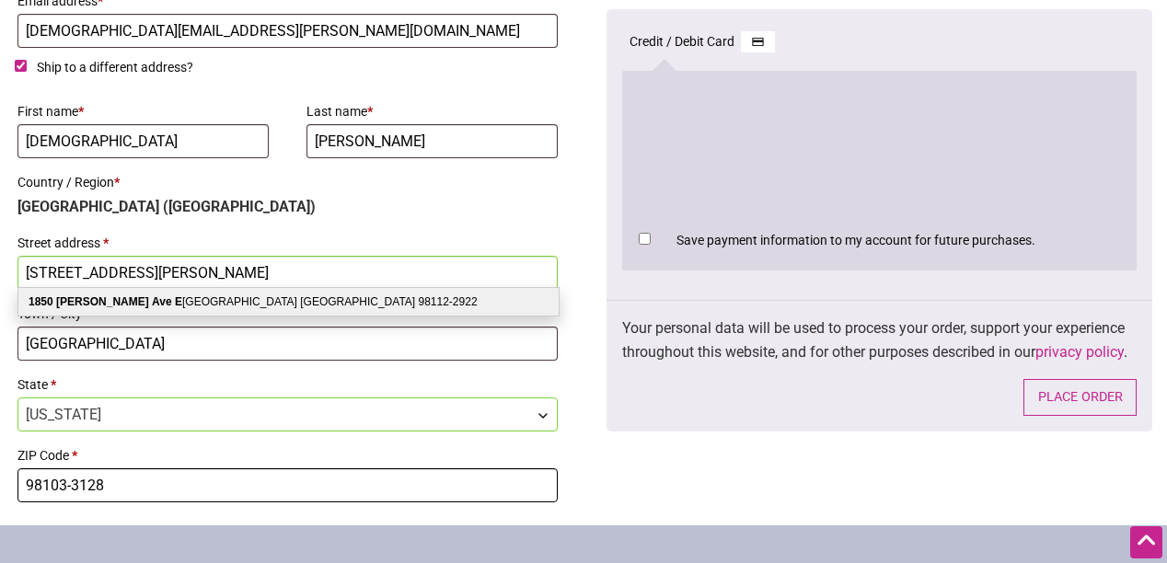
drag, startPoint x: 109, startPoint y: 481, endPoint x: 17, endPoint y: 476, distance: 92.2
click at [17, 476] on input "98103-3128" at bounding box center [287, 485] width 540 height 34
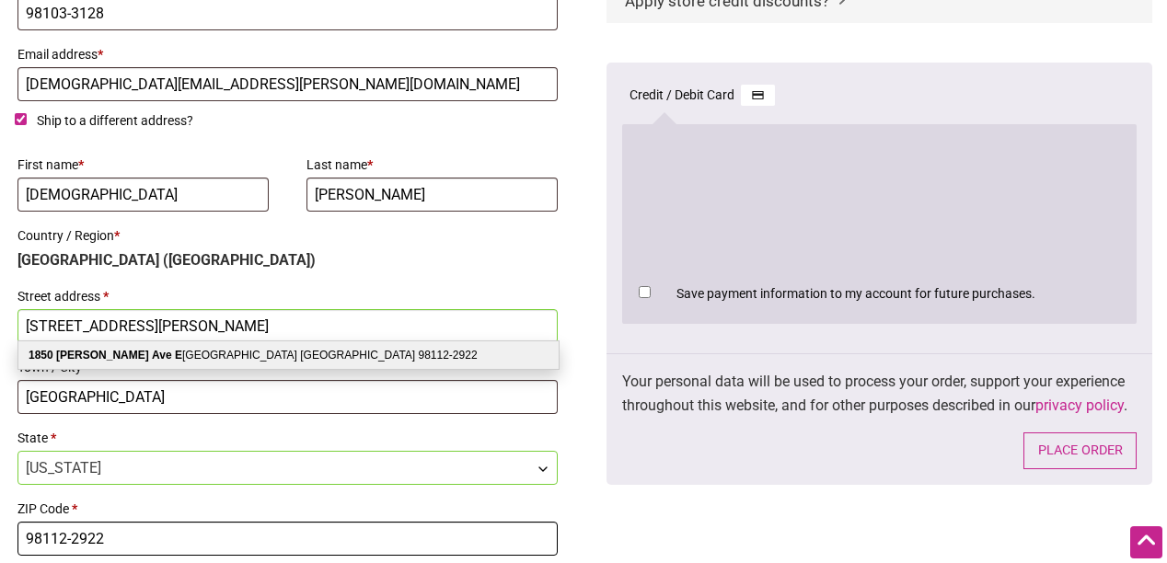
scroll to position [869, 0]
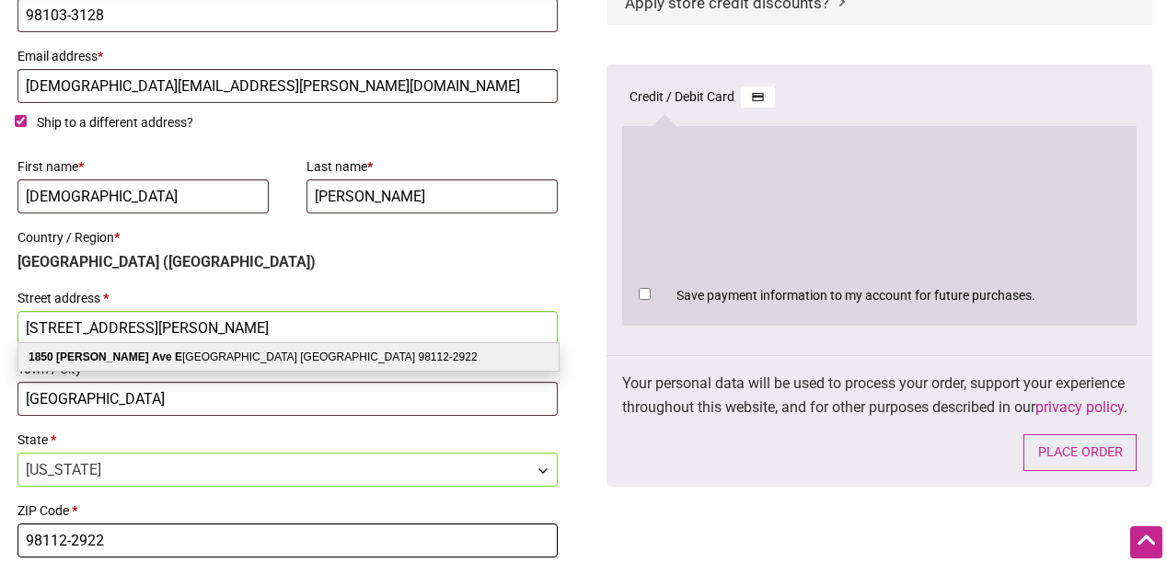
type input "98112-2922"
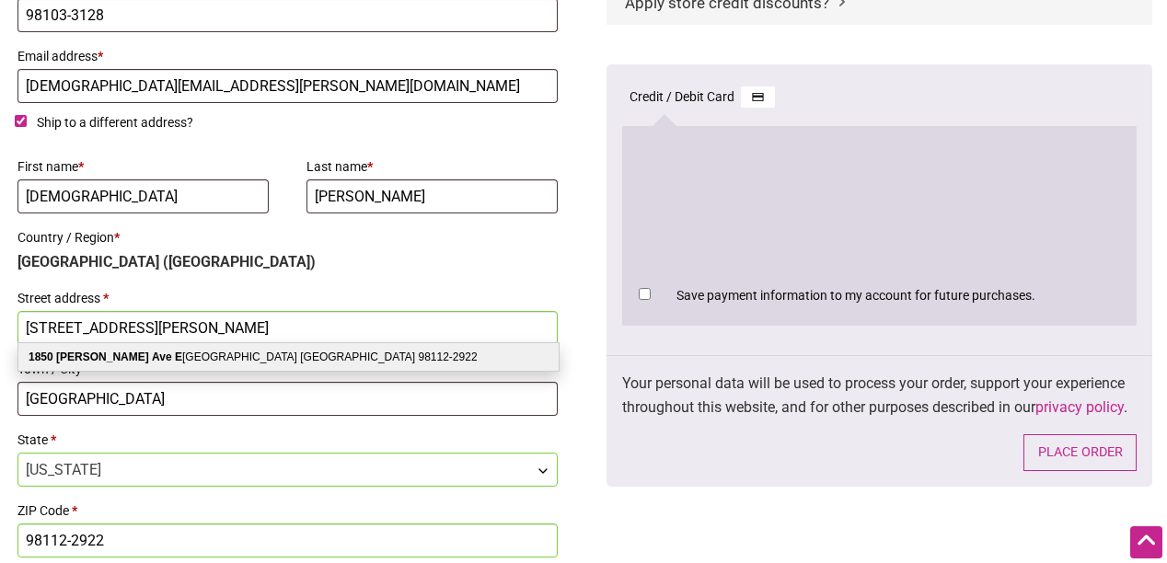
click at [644, 289] on input "Save payment information to my account for future purchases." at bounding box center [645, 294] width 12 height 12
checkbox input "true"
click at [1075, 446] on button "Place order" at bounding box center [1079, 453] width 113 height 38
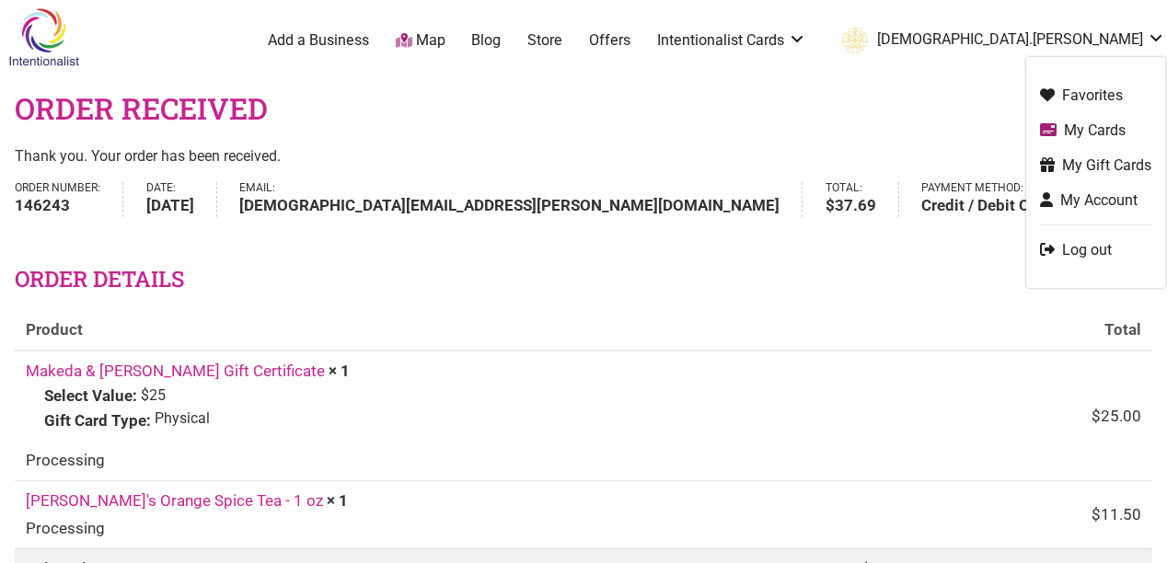
click at [1082, 251] on link "Log out" at bounding box center [1095, 249] width 111 height 21
